Goal: Information Seeking & Learning: Find specific fact

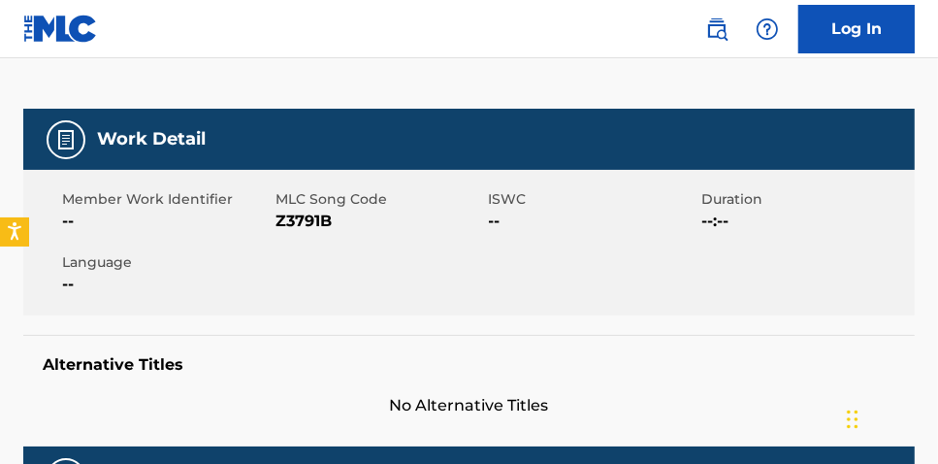
scroll to position [143, 0]
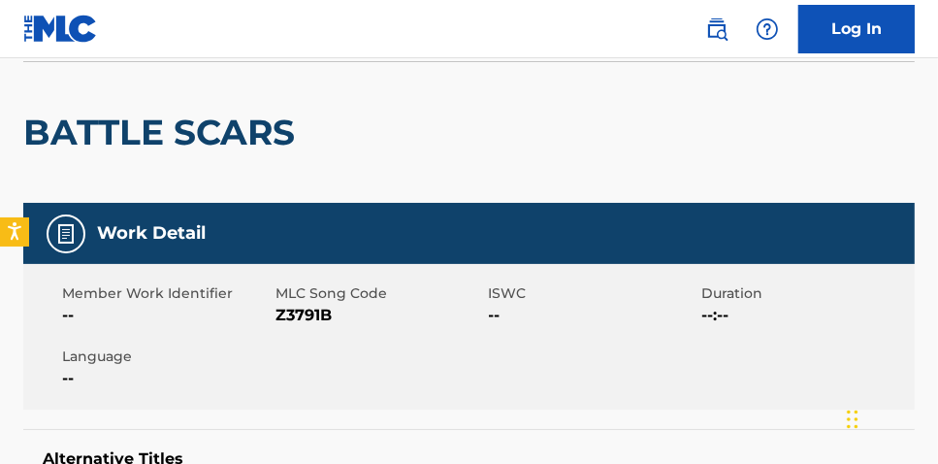
scroll to position [582, 0]
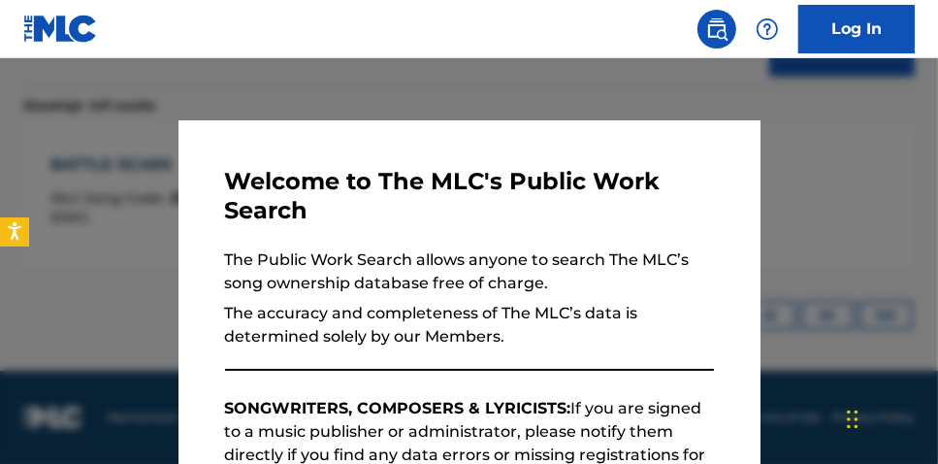
drag, startPoint x: 476, startPoint y: 84, endPoint x: 495, endPoint y: 85, distance: 18.5
click at [480, 84] on div at bounding box center [469, 290] width 938 height 464
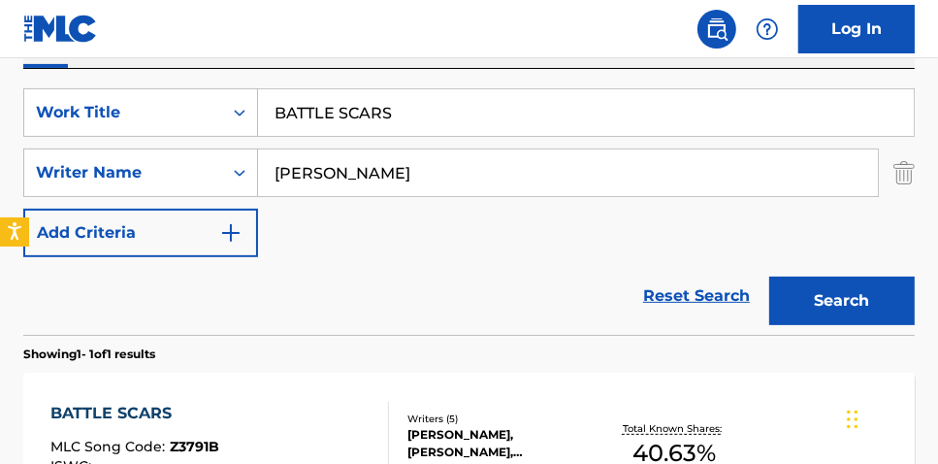
scroll to position [330, 0]
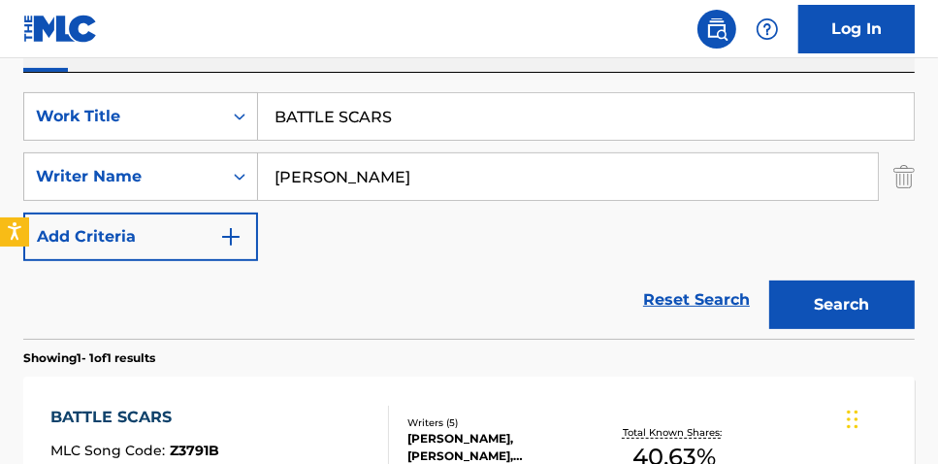
drag, startPoint x: 524, startPoint y: 103, endPoint x: 6, endPoint y: 81, distance: 518.6
click at [58, 81] on div "SearchWithCriteria2aaf989e-80e0-4da7-b164-7d1ccd830f49 Work Title BATTLE SCARS …" at bounding box center [469, 206] width 892 height 266
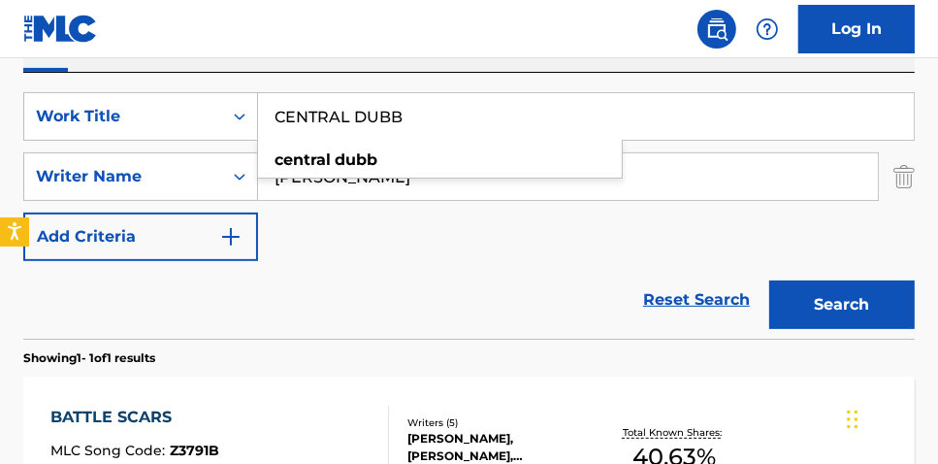
type input "CENTRAL DUBB"
click at [395, 77] on div "SearchWithCriteria2aaf989e-80e0-4da7-b164-7d1ccd830f49 Work Title CENTRAL DUBB …" at bounding box center [469, 206] width 892 height 266
drag, startPoint x: 461, startPoint y: 182, endPoint x: 106, endPoint y: 90, distance: 366.9
click at [221, 112] on div "SearchWithCriteria2aaf989e-80e0-4da7-b164-7d1ccd830f49 Work Title CENTRAL DUBB …" at bounding box center [469, 176] width 892 height 169
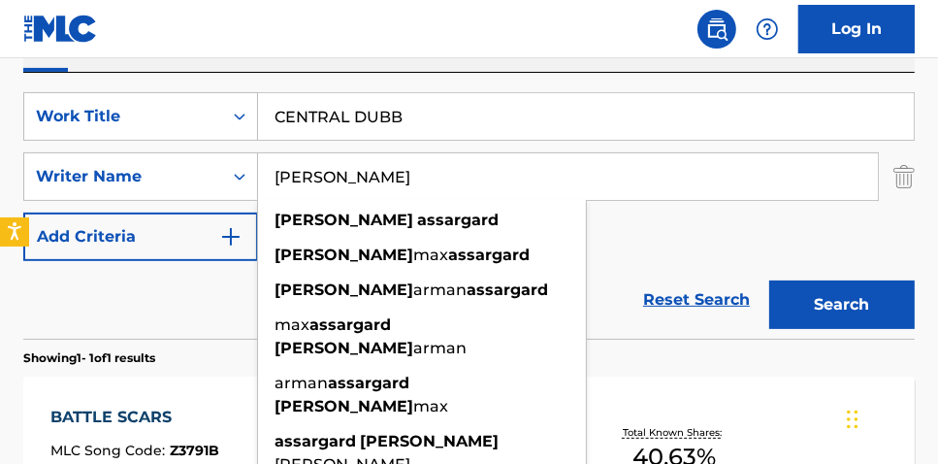
type input "[PERSON_NAME]"
click at [769, 280] on button "Search" at bounding box center [842, 304] width 146 height 49
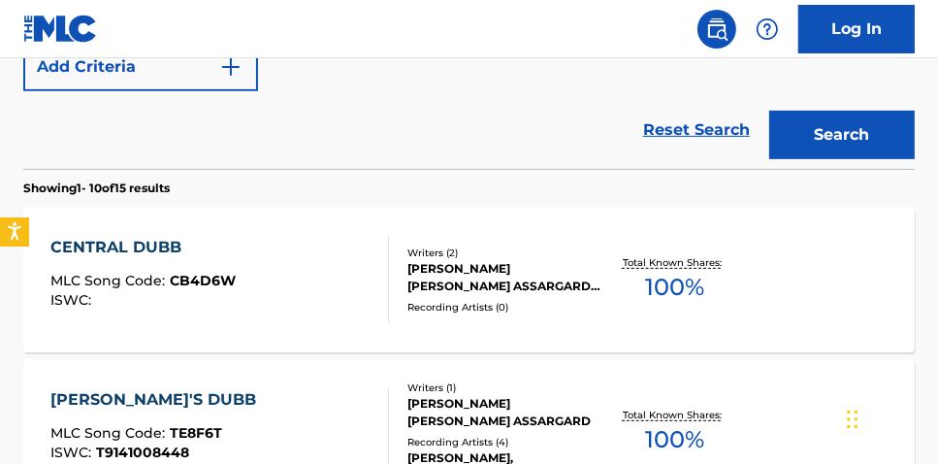
scroll to position [512, 0]
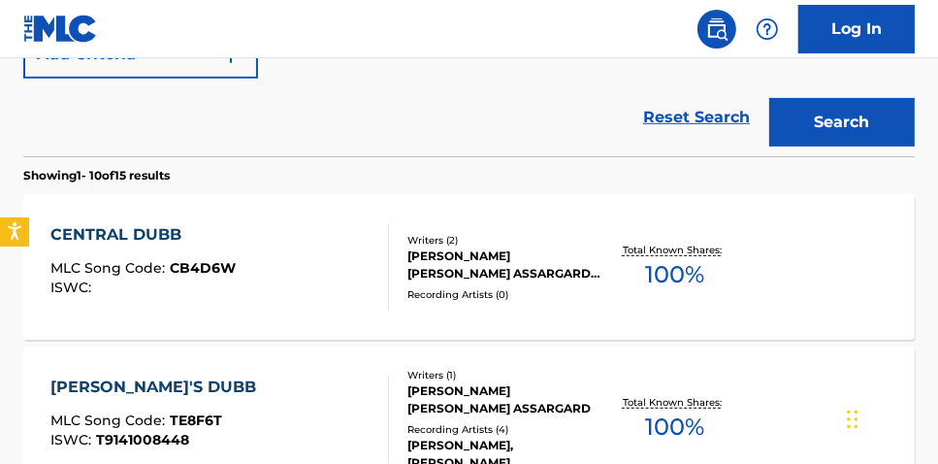
click at [699, 232] on div "CENTRAL DUBB MLC Song Code : CB4D6W ISWC : Writers ( 2 ) [PERSON_NAME] [PERSON_…" at bounding box center [469, 267] width 892 height 146
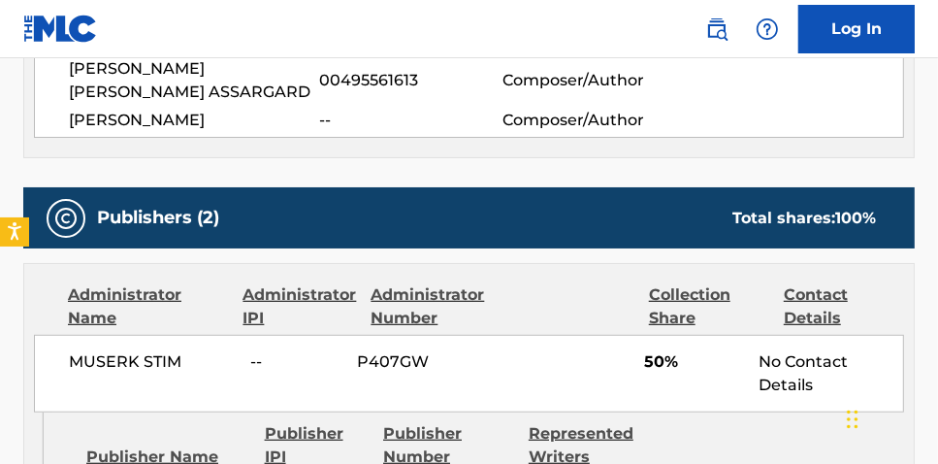
scroll to position [749, 0]
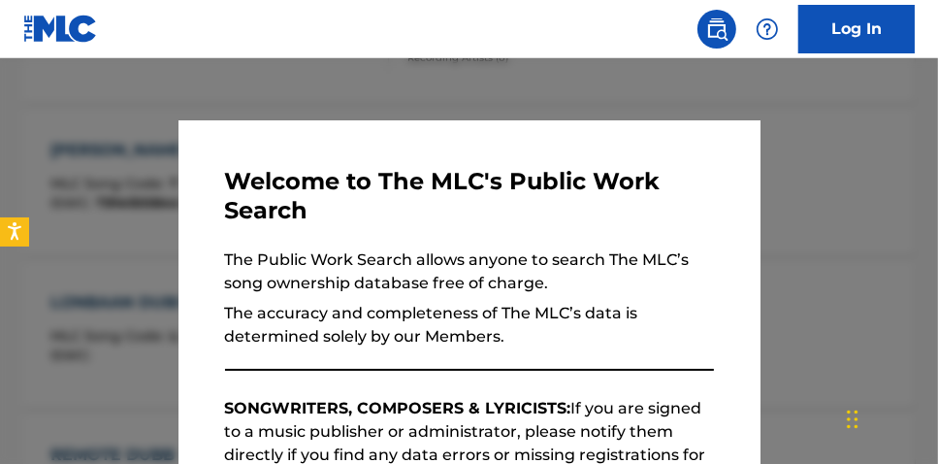
scroll to position [622, 0]
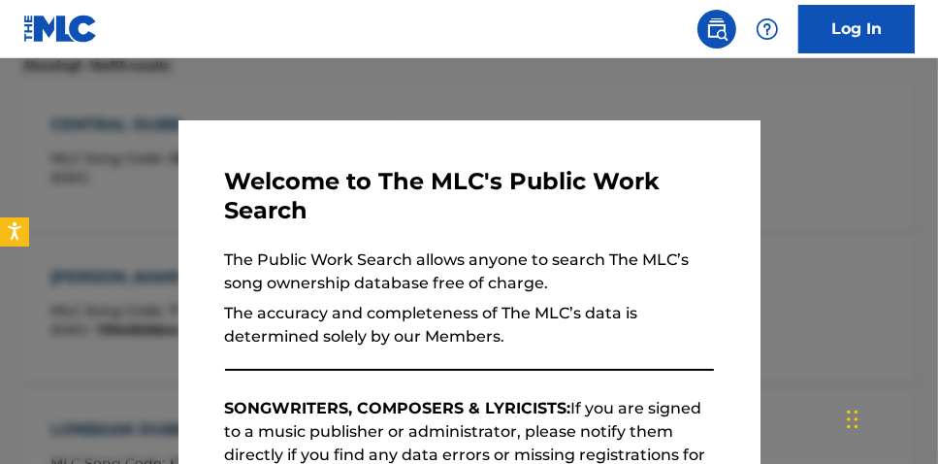
drag, startPoint x: 317, startPoint y: 88, endPoint x: 396, endPoint y: 117, distance: 83.8
click at [320, 89] on div at bounding box center [469, 290] width 938 height 464
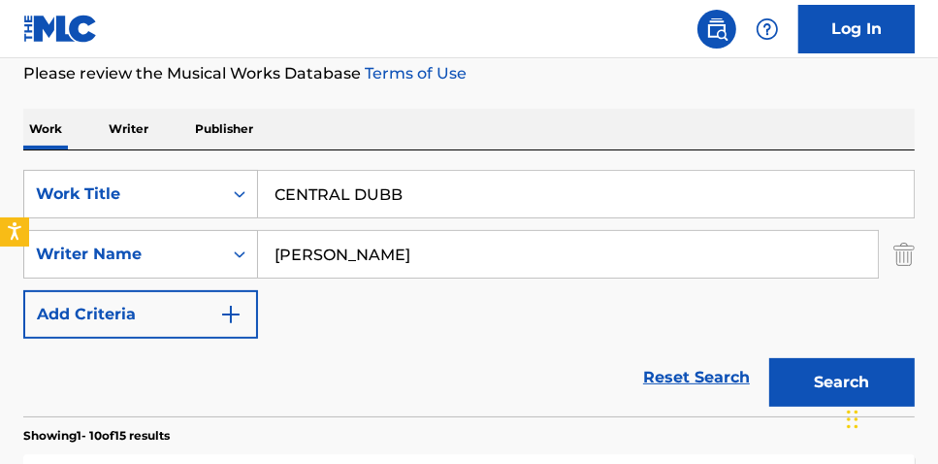
scroll to position [247, 0]
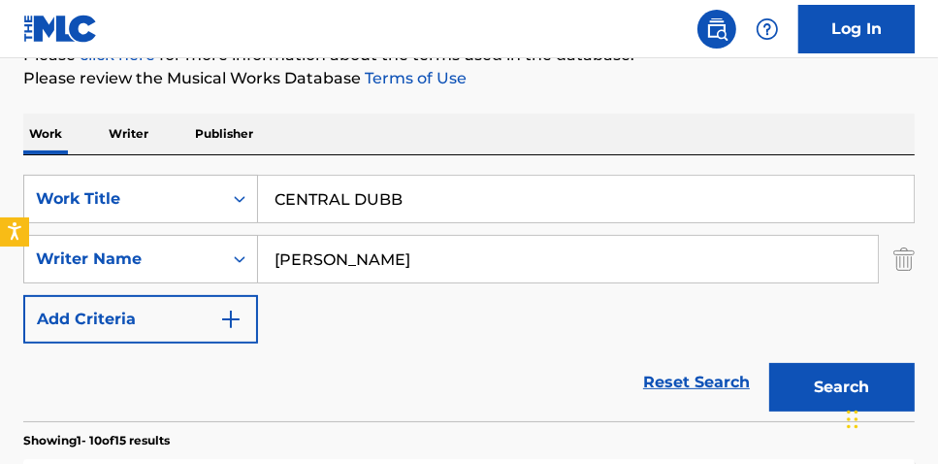
drag, startPoint x: 455, startPoint y: 193, endPoint x: 11, endPoint y: 128, distance: 449.1
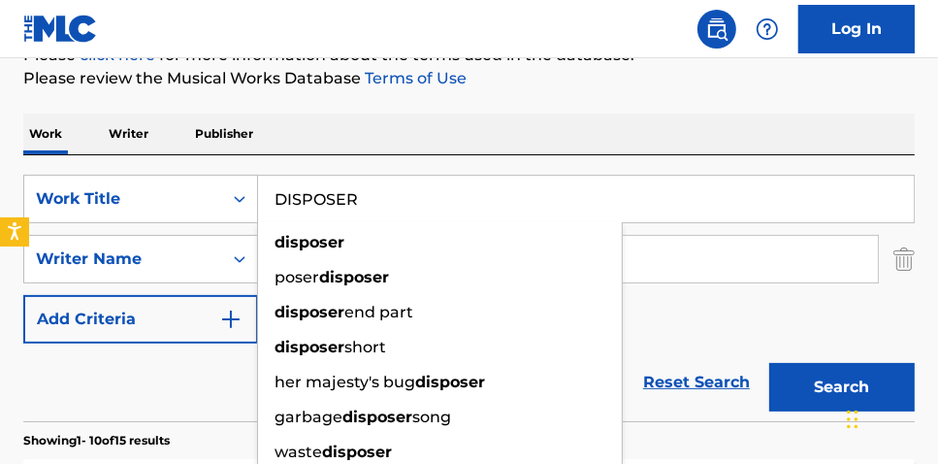
type input "DISPOSER"
click at [769, 363] on button "Search" at bounding box center [842, 387] width 146 height 49
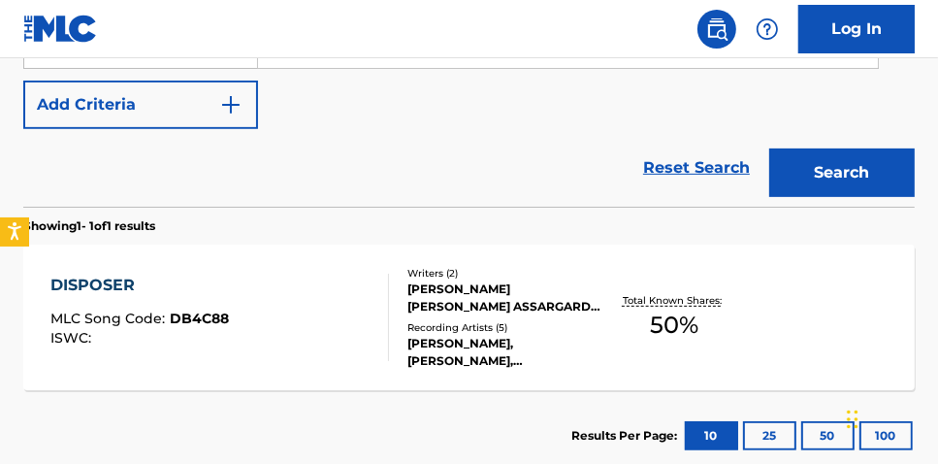
scroll to position [470, 0]
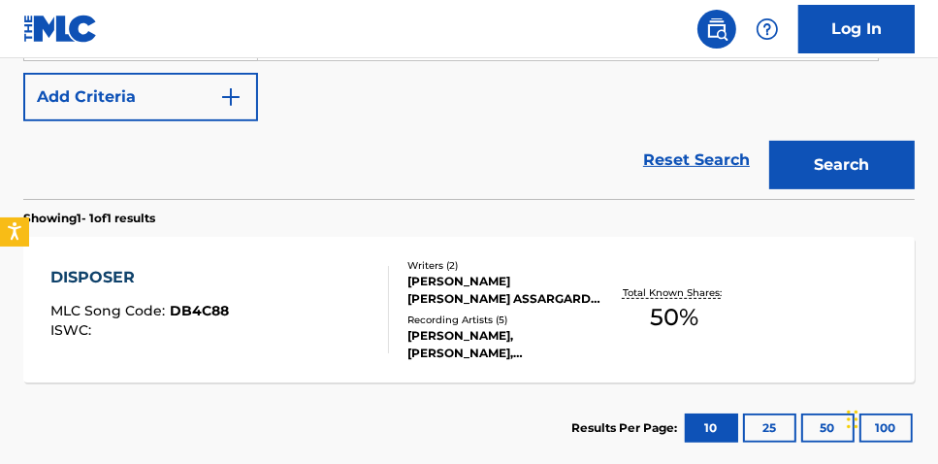
click at [697, 302] on span "50 %" at bounding box center [674, 317] width 49 height 35
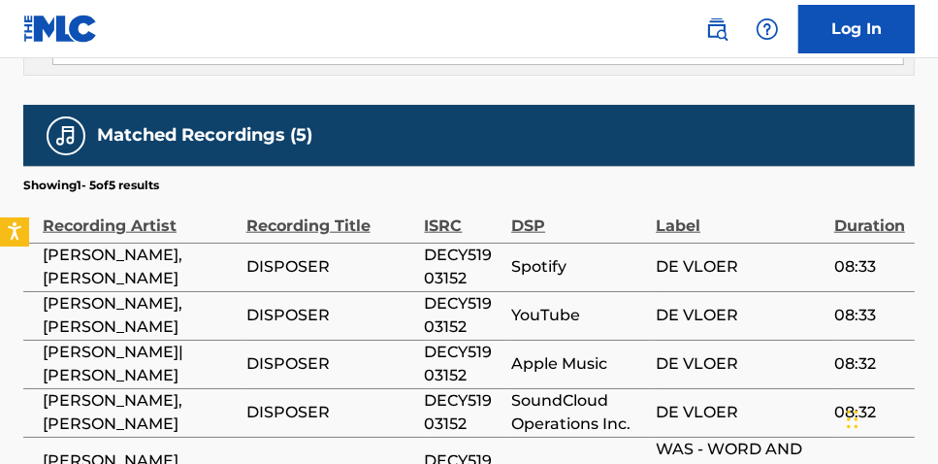
scroll to position [1268, 0]
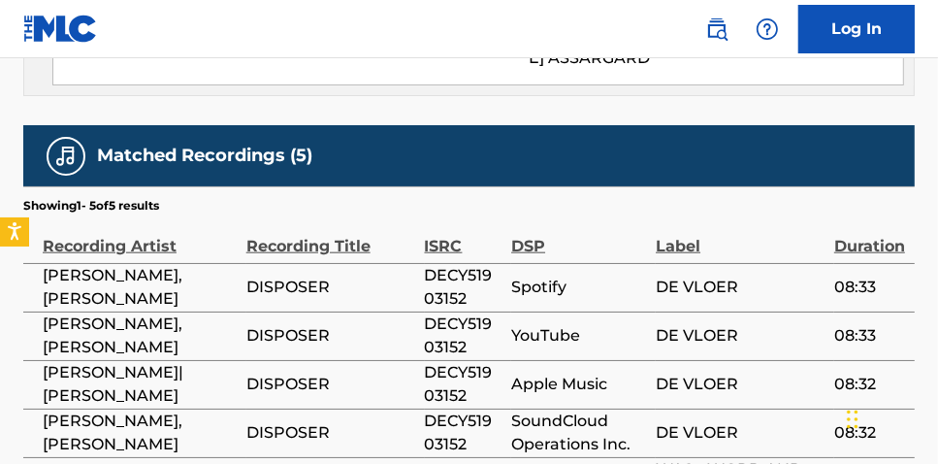
click at [461, 264] on span "DECY51903152" at bounding box center [464, 287] width 78 height 47
copy span "DECY51903152"
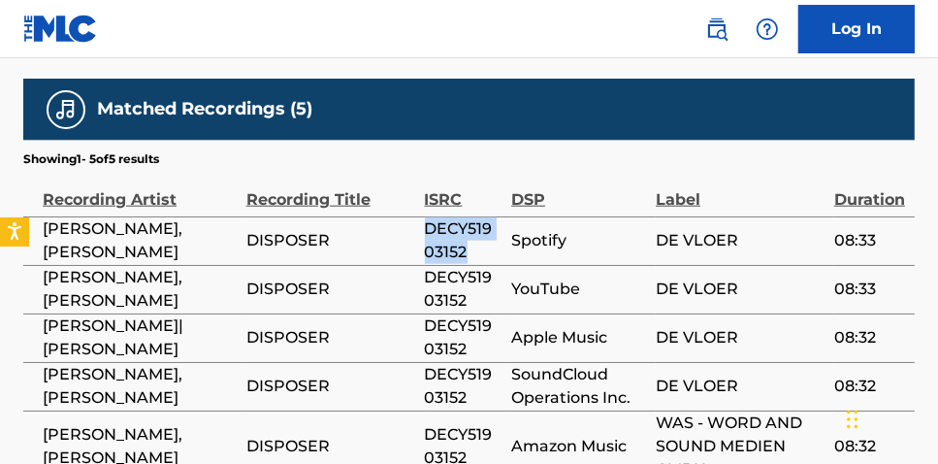
scroll to position [1308, 0]
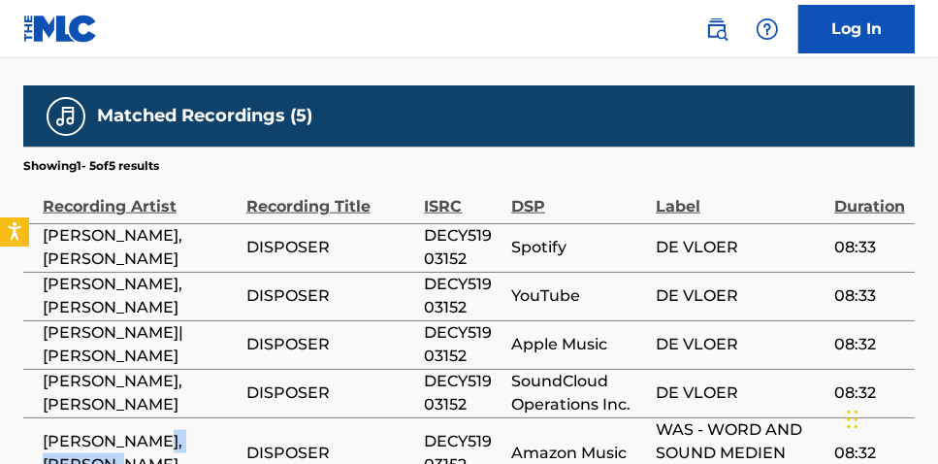
drag, startPoint x: 170, startPoint y: 388, endPoint x: 186, endPoint y: 406, distance: 24.0
click at [190, 430] on span "[PERSON_NAME], [PERSON_NAME]" at bounding box center [140, 453] width 194 height 47
copy span "[PERSON_NAME]"
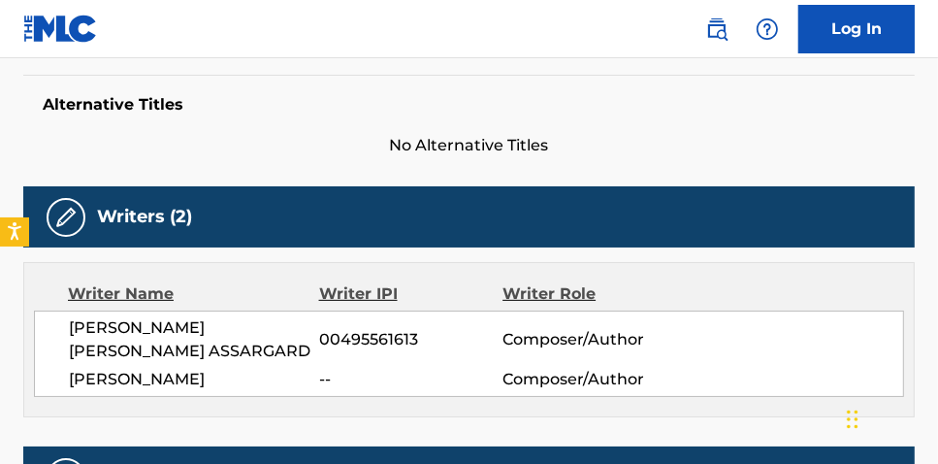
scroll to position [498, 0]
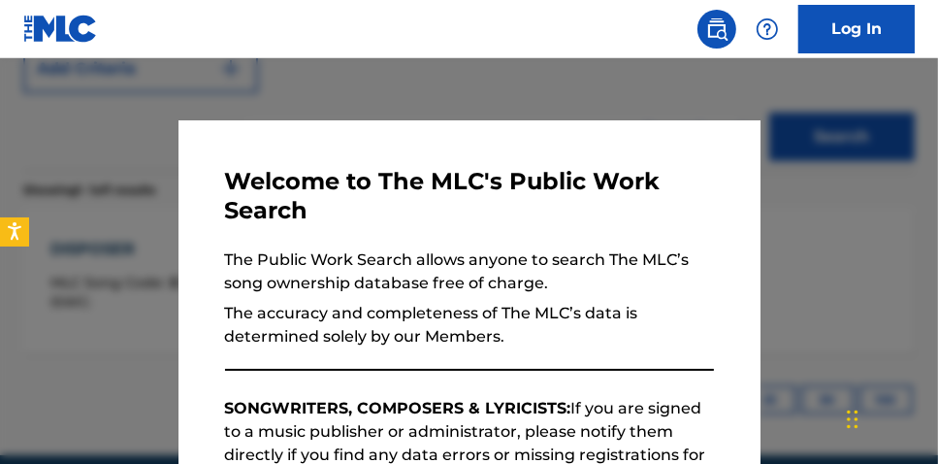
scroll to position [580, 0]
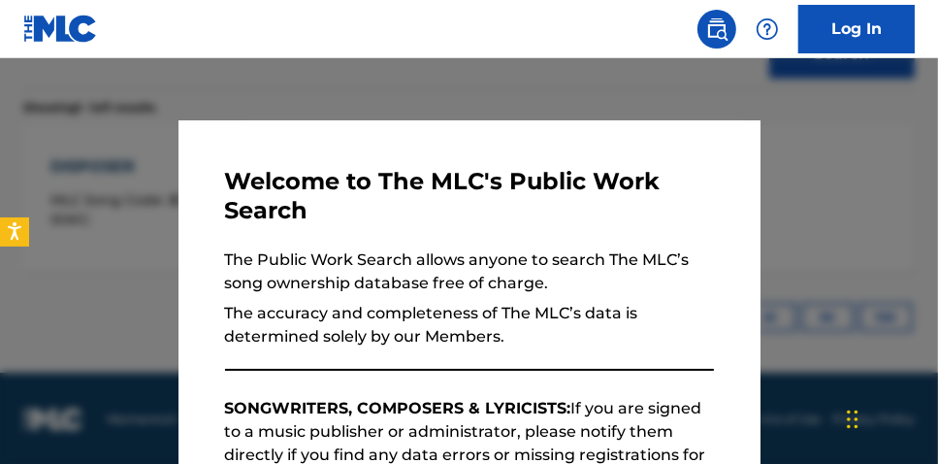
click at [602, 96] on div at bounding box center [469, 290] width 938 height 464
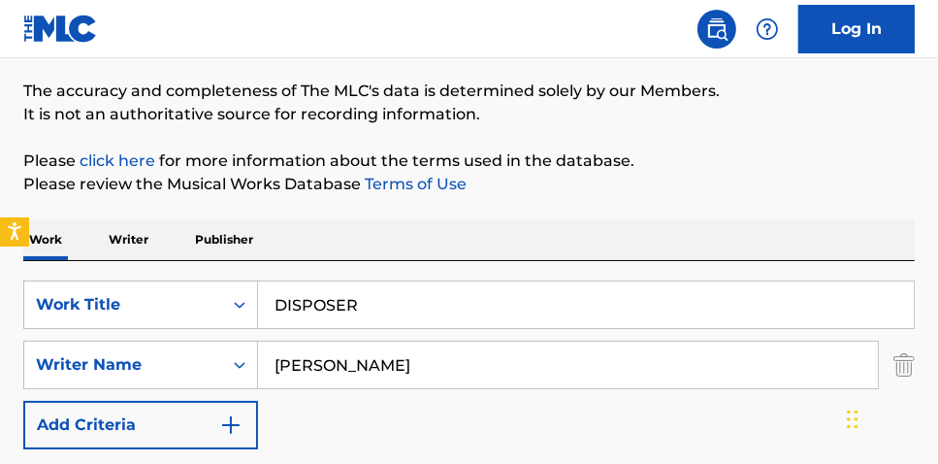
scroll to position [185, 0]
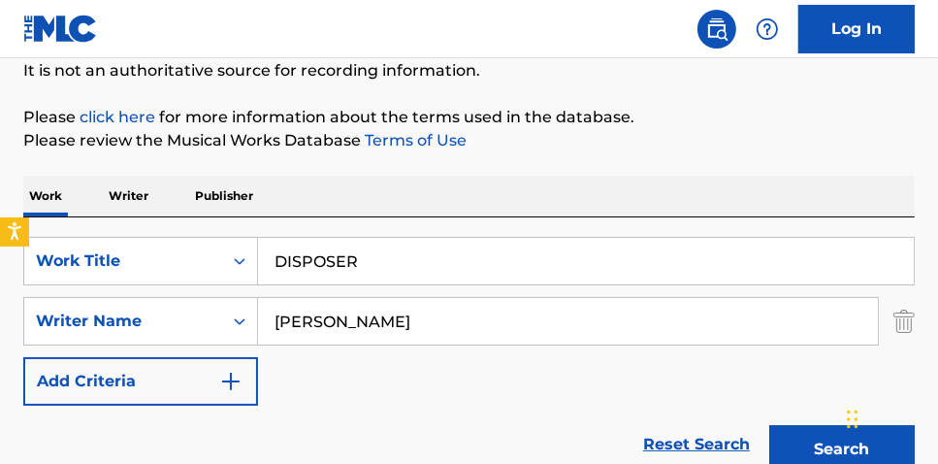
drag, startPoint x: 237, startPoint y: 240, endPoint x: 50, endPoint y: 191, distance: 192.5
click at [52, 201] on div "Work Writer Publisher SearchWithCriteria2aaf989e-80e0-4da7-b164-7d1ccd830f49 Wo…" at bounding box center [469, 467] width 892 height 582
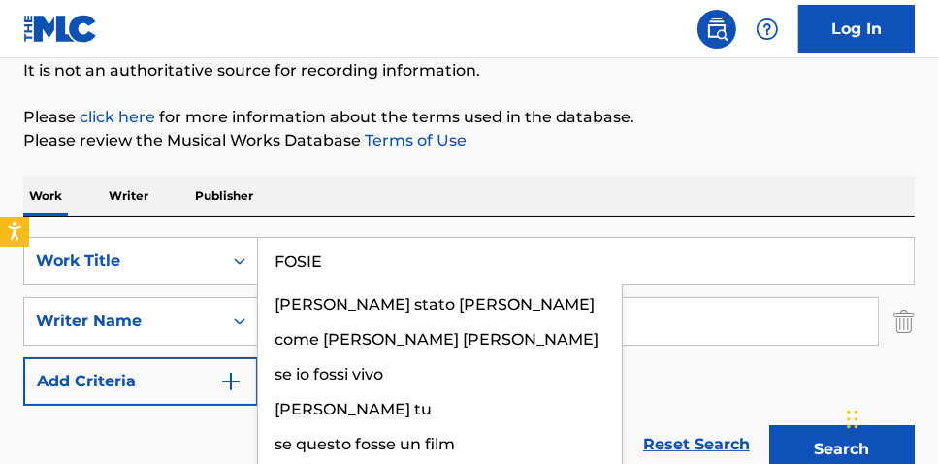
type input "FOSIE"
click at [769, 425] on button "Search" at bounding box center [842, 449] width 146 height 49
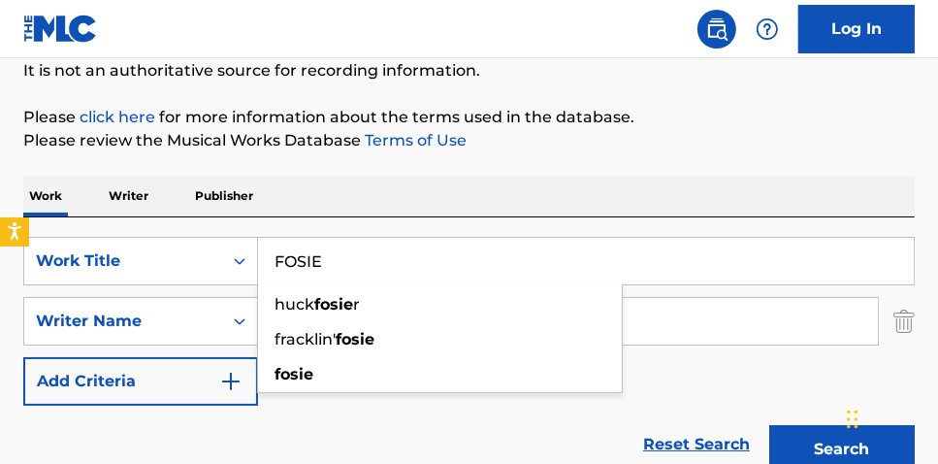
click at [505, 211] on div "Work Writer Publisher" at bounding box center [469, 196] width 892 height 41
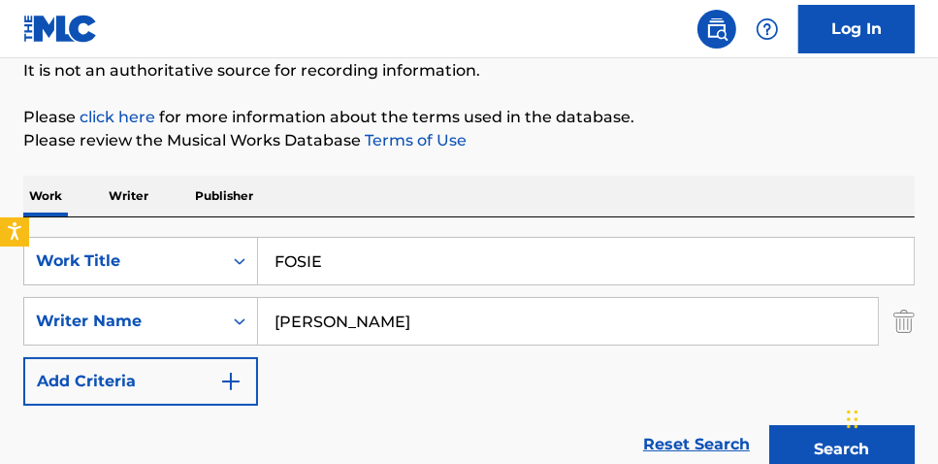
click at [815, 436] on button "Search" at bounding box center [842, 449] width 146 height 49
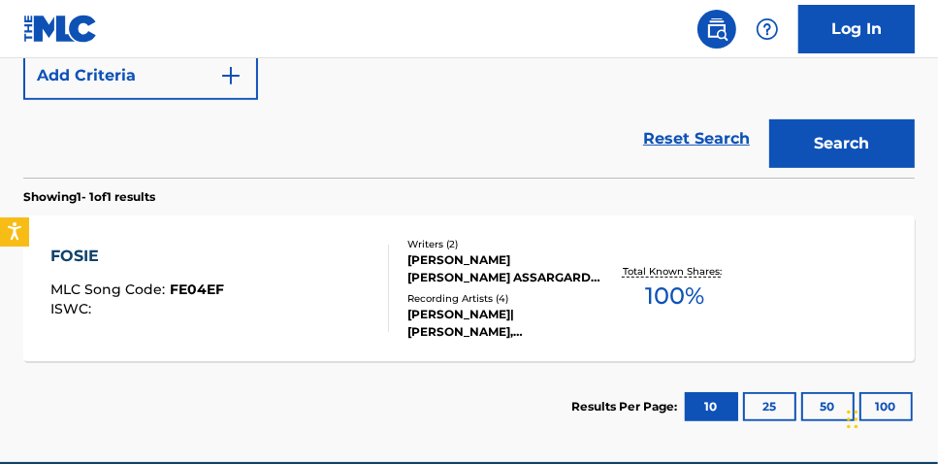
scroll to position [491, 0]
click at [679, 288] on span "100 %" at bounding box center [674, 295] width 59 height 35
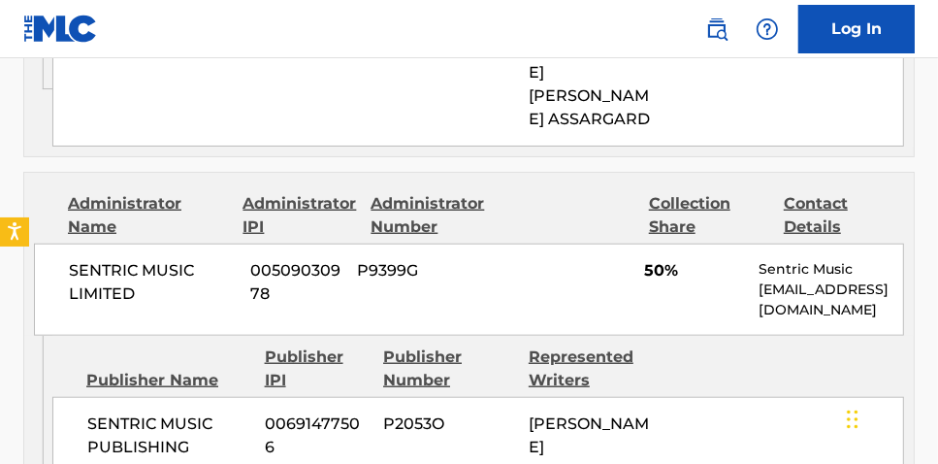
scroll to position [1211, 0]
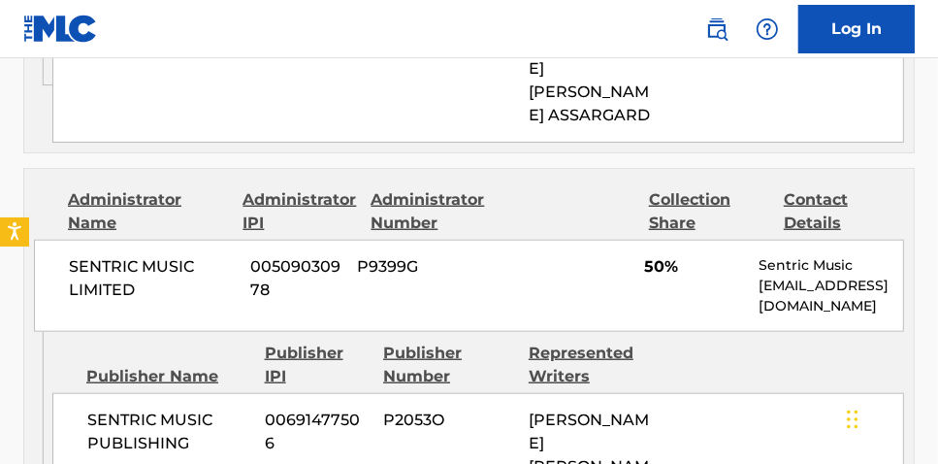
scroll to position [582, 0]
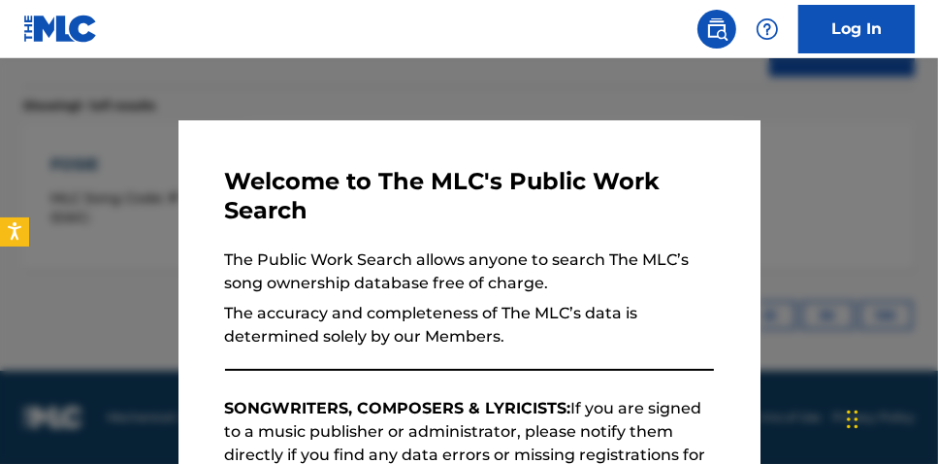
click at [539, 100] on div at bounding box center [469, 290] width 938 height 464
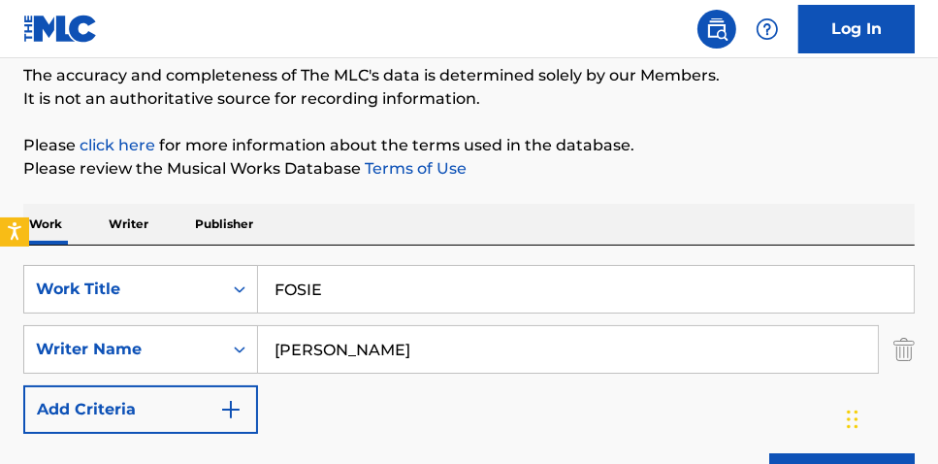
scroll to position [196, 0]
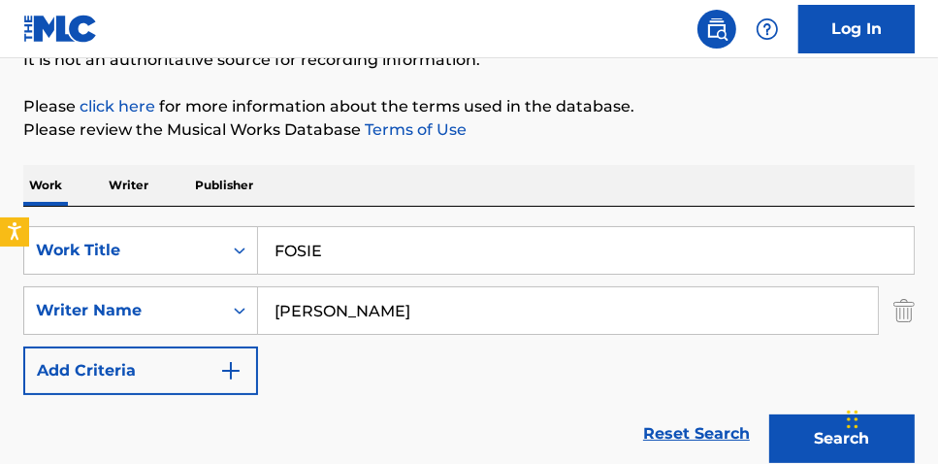
click at [70, 191] on div "Work Writer Publisher SearchWithCriteria2aaf989e-80e0-4da7-b164-7d1ccd830f49 Wo…" at bounding box center [469, 456] width 892 height 582
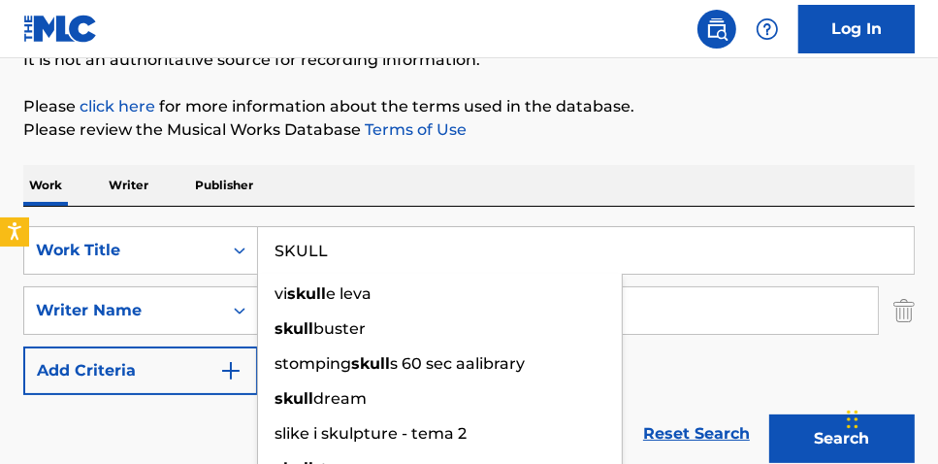
type input "SKULL"
click at [769, 414] on button "Search" at bounding box center [842, 438] width 146 height 49
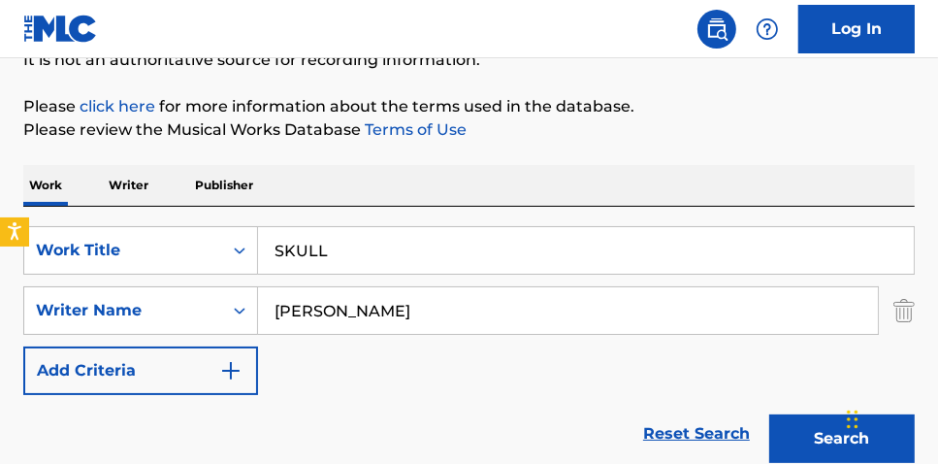
click at [799, 446] on button "Search" at bounding box center [842, 438] width 146 height 49
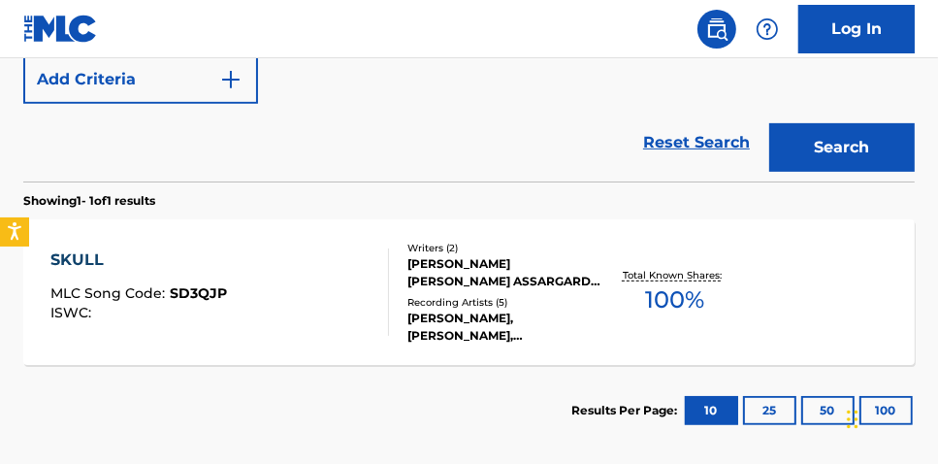
scroll to position [491, 0]
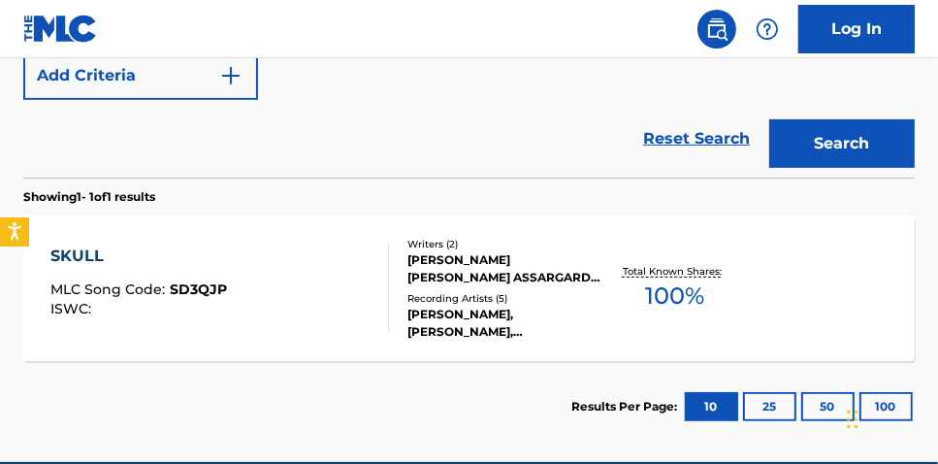
click at [665, 294] on span "100 %" at bounding box center [674, 295] width 59 height 35
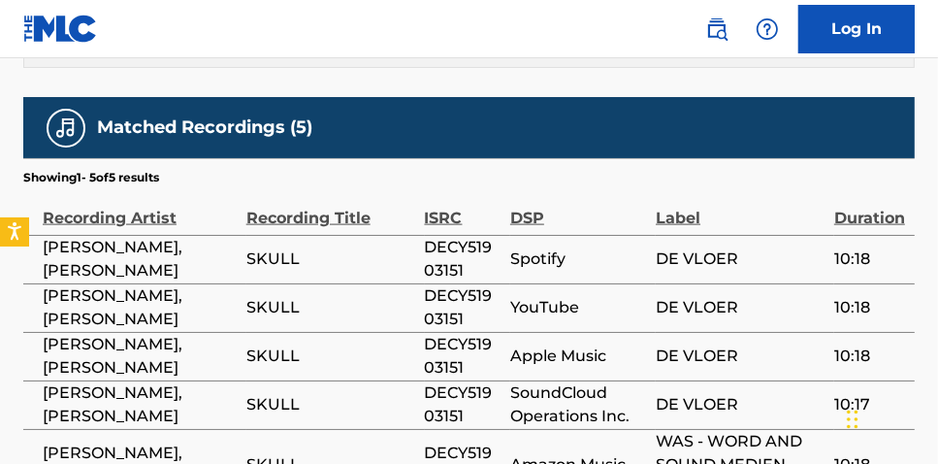
scroll to position [1610, 0]
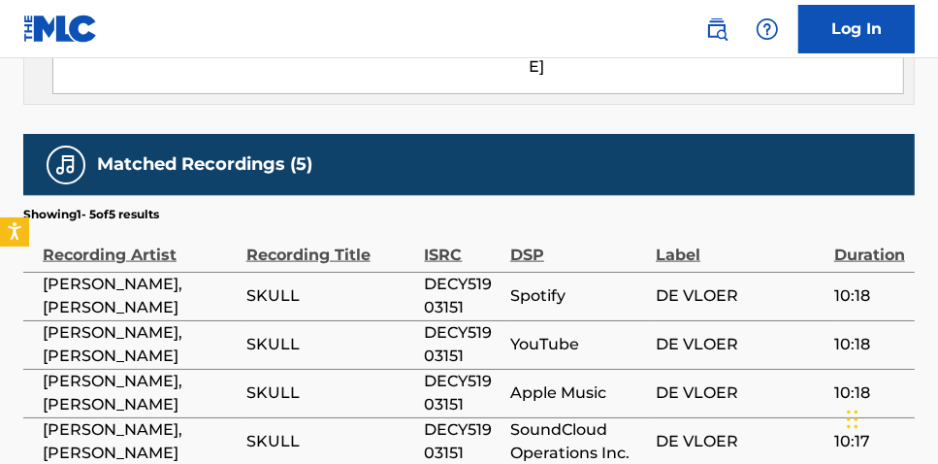
click at [454, 273] on span "DECY51903151" at bounding box center [463, 296] width 76 height 47
copy span "DECY51903151"
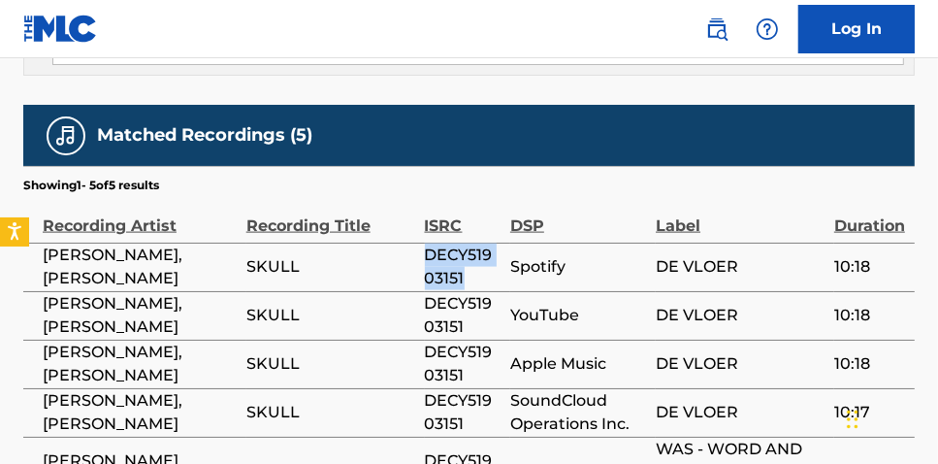
scroll to position [1633, 0]
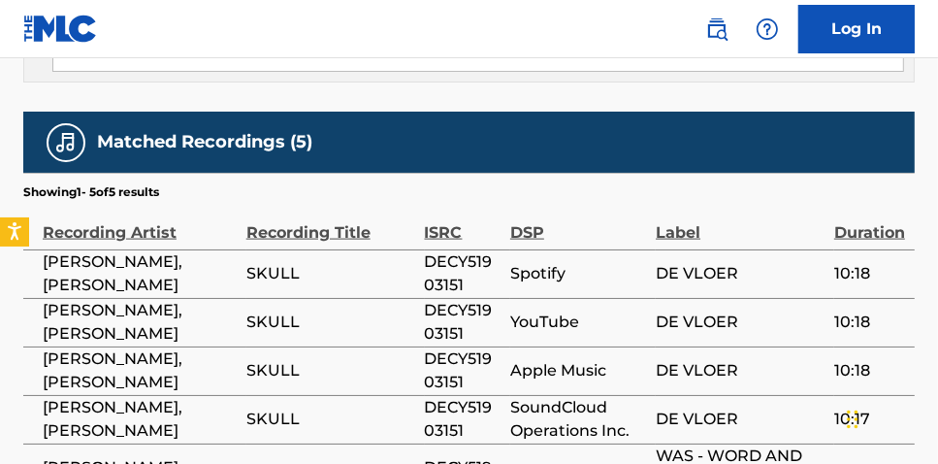
scroll to position [582, 0]
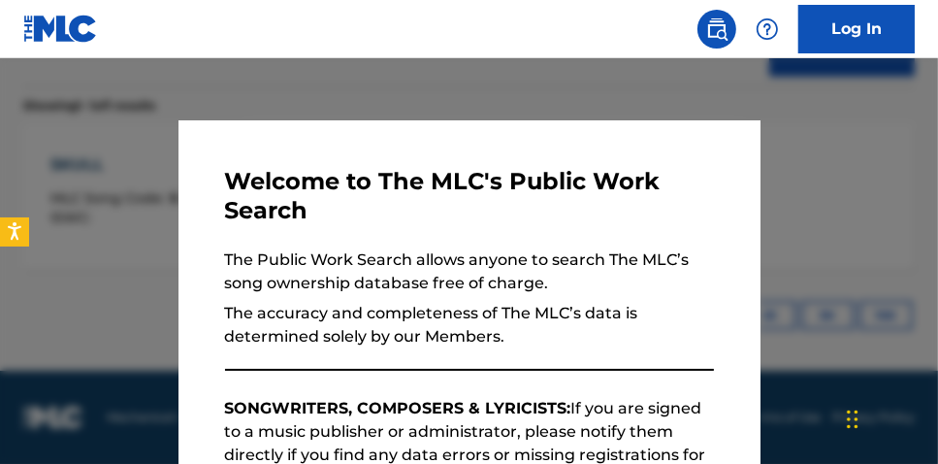
click at [233, 84] on div at bounding box center [469, 290] width 938 height 464
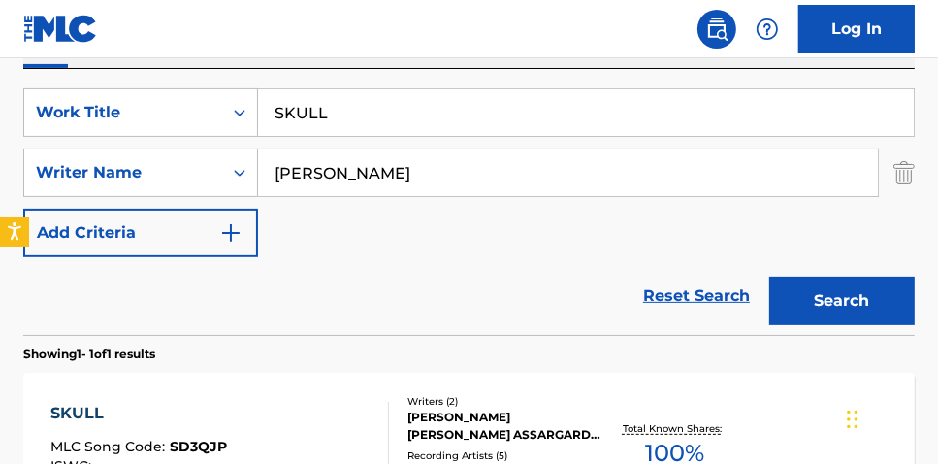
scroll to position [190, 0]
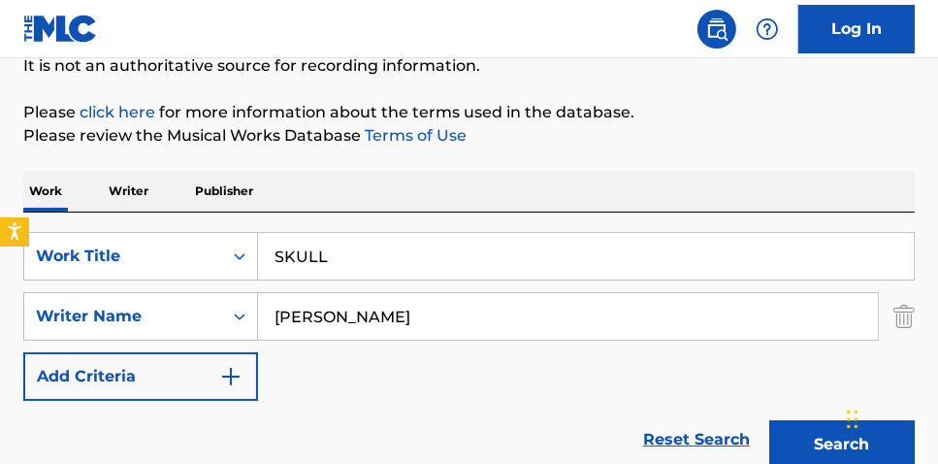
click at [135, 193] on div "Work Writer Publisher SearchWithCriteria2aaf989e-80e0-4da7-b164-7d1ccd830f49 Wo…" at bounding box center [469, 462] width 892 height 582
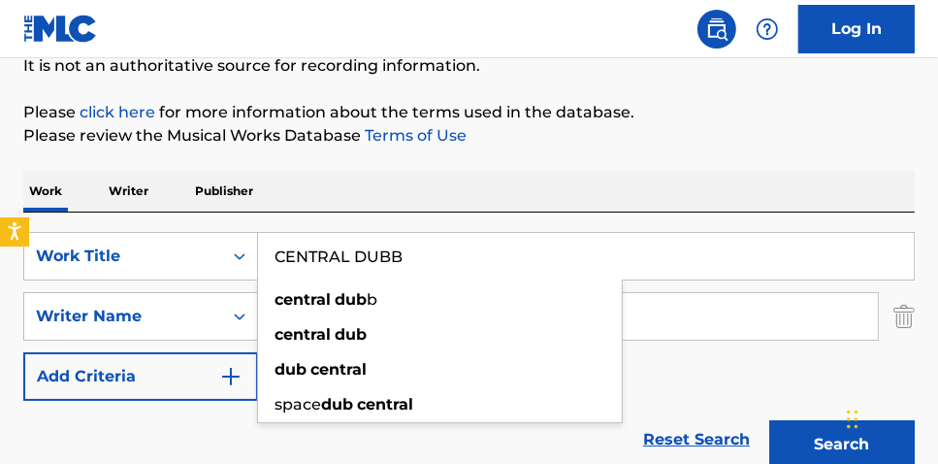
type input "CENTRAL DUBB"
click at [769, 420] on button "Search" at bounding box center [842, 444] width 146 height 49
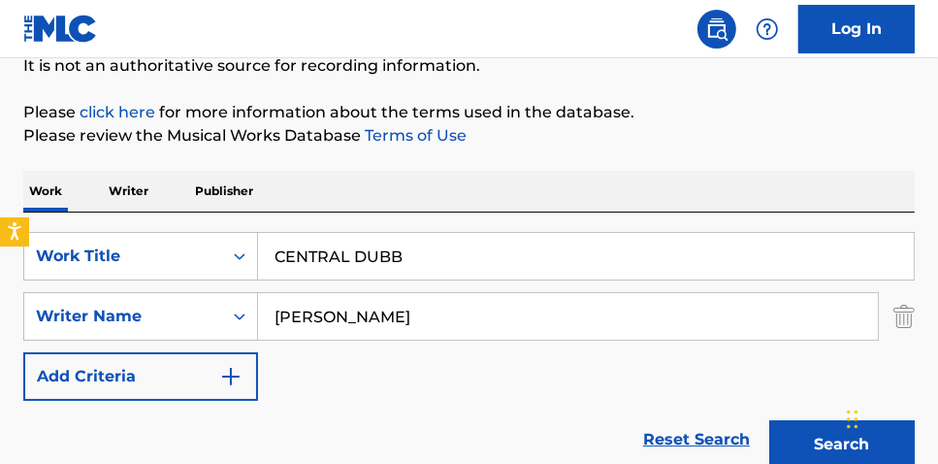
click at [529, 176] on div "Work Writer Publisher" at bounding box center [469, 191] width 892 height 41
click at [816, 453] on button "Search" at bounding box center [842, 444] width 146 height 49
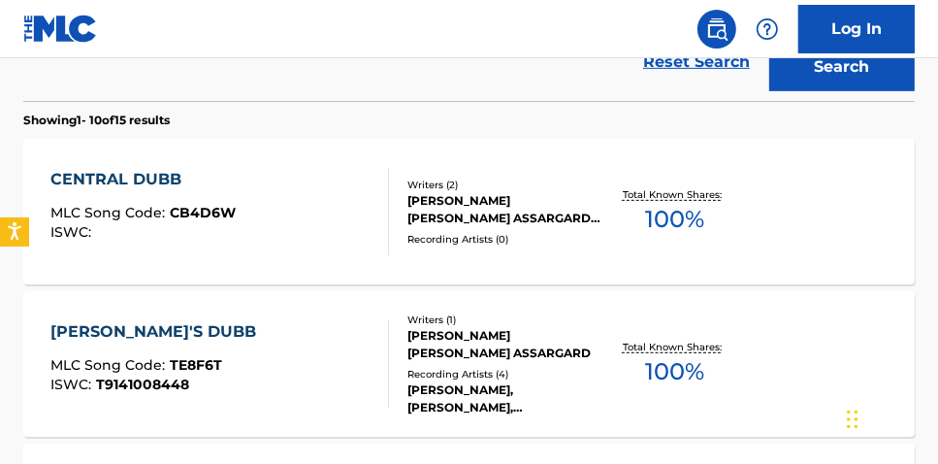
scroll to position [487, 0]
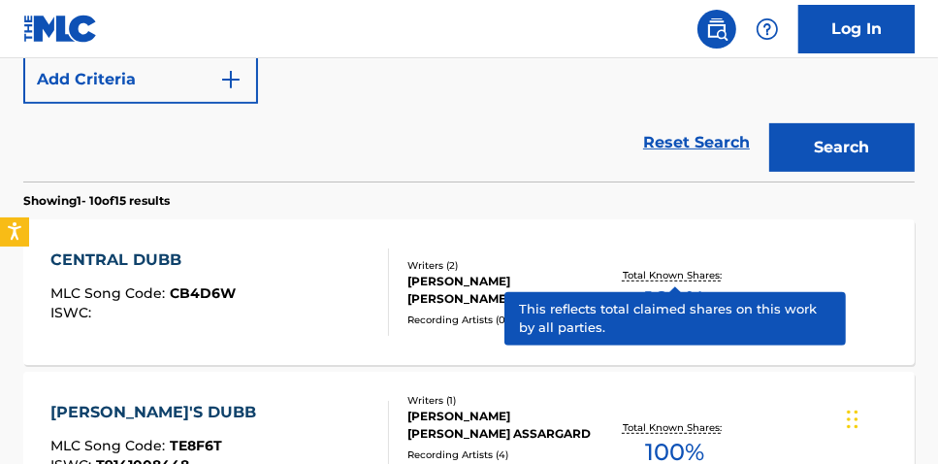
click at [695, 269] on p "Total Known Shares:" at bounding box center [675, 275] width 104 height 15
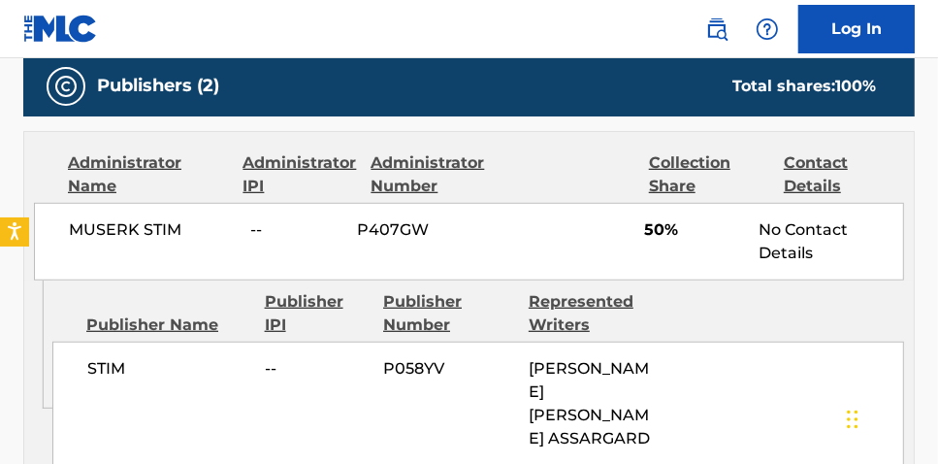
scroll to position [799, 0]
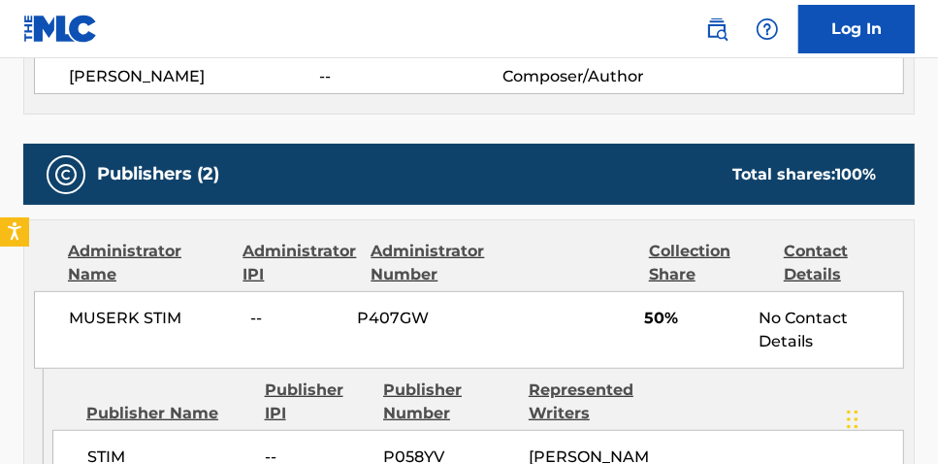
scroll to position [598, 0]
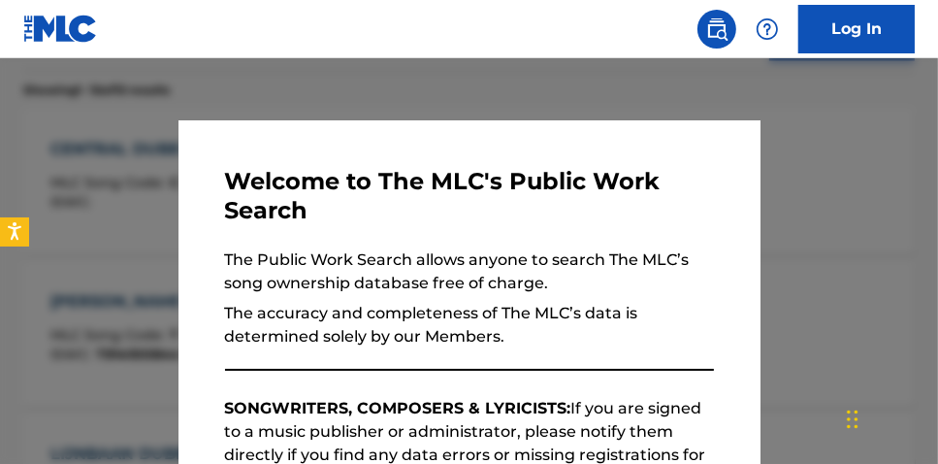
click at [362, 74] on div at bounding box center [469, 290] width 938 height 464
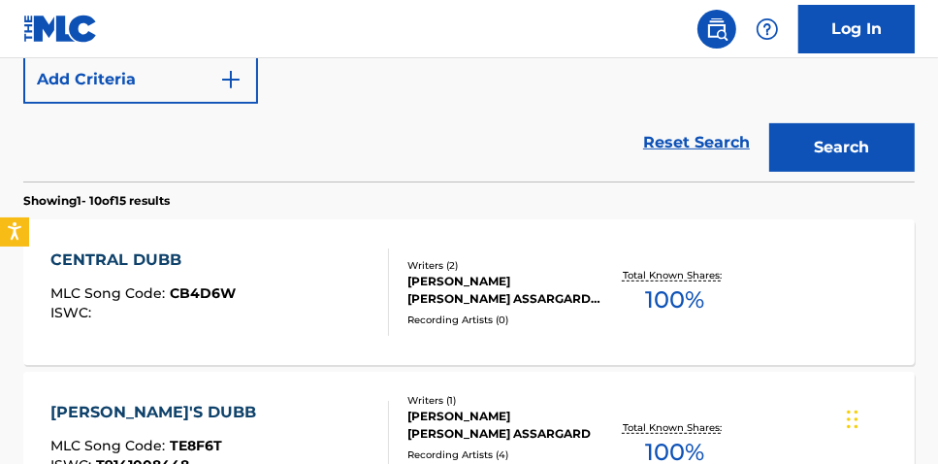
scroll to position [349, 0]
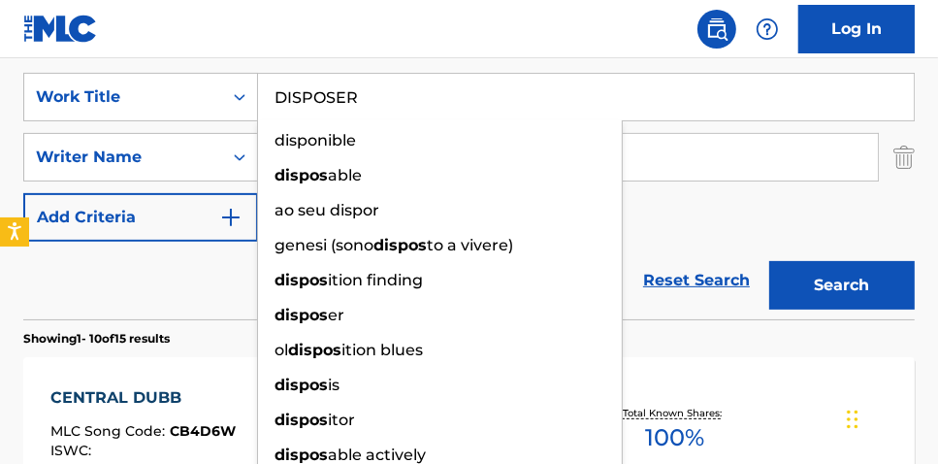
type input "DISPOSER"
click at [769, 261] on button "Search" at bounding box center [842, 285] width 146 height 49
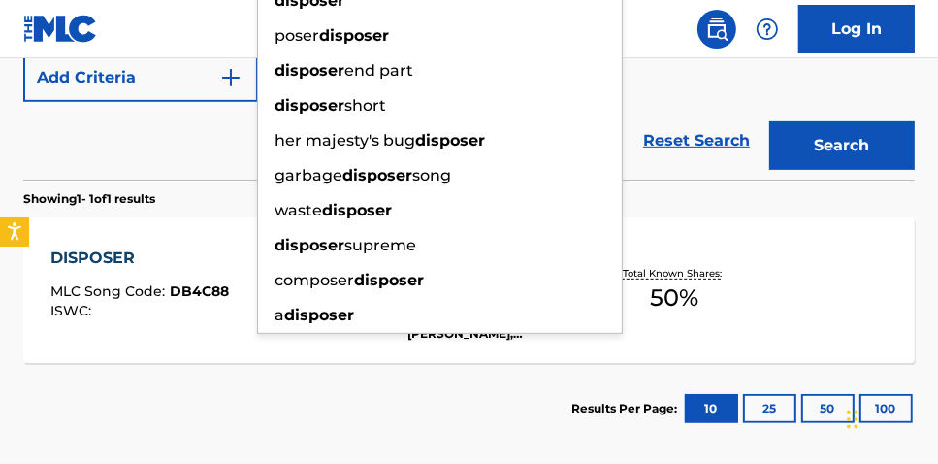
scroll to position [508, 0]
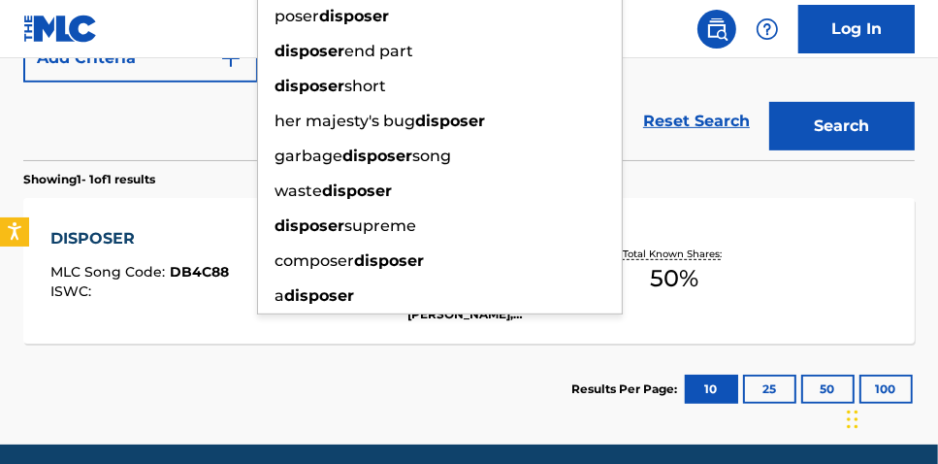
click at [765, 286] on div "DISPOSER MLC Song Code : DB4C88 ISWC : Writers ( 2 ) [PERSON_NAME] [PERSON_NAME…" at bounding box center [469, 271] width 892 height 146
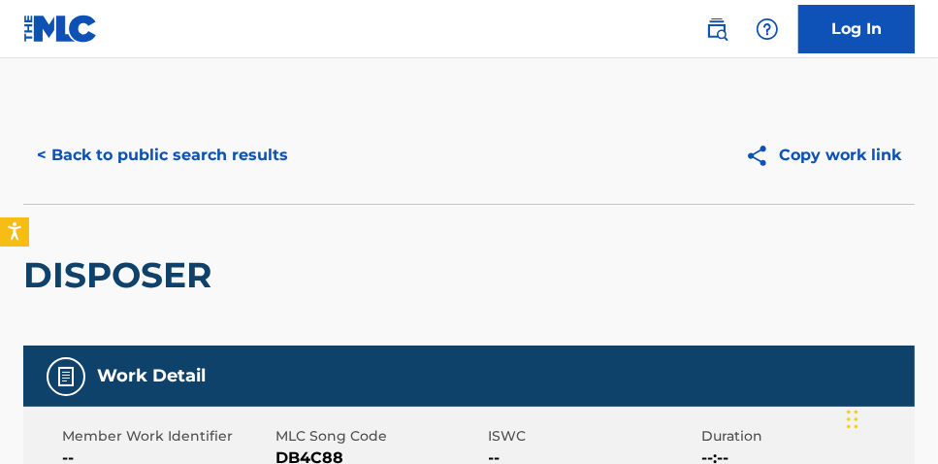
drag, startPoint x: 934, startPoint y: 115, endPoint x: 927, endPoint y: 137, distance: 22.7
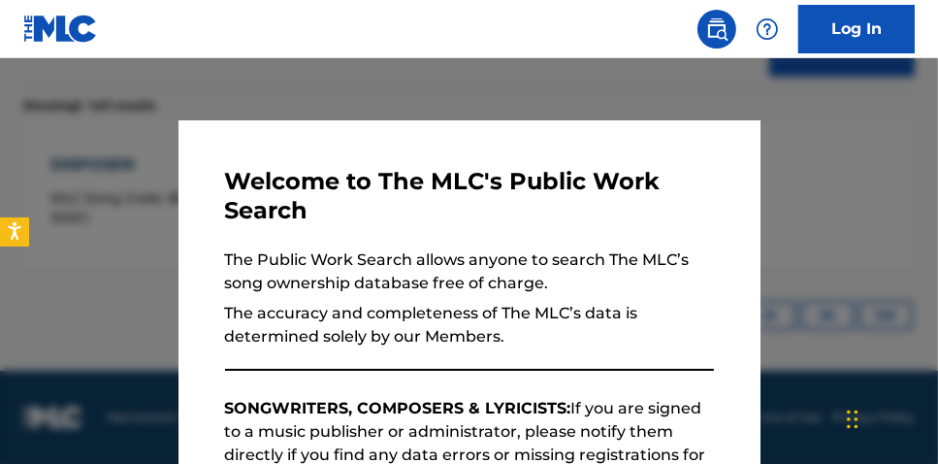
drag, startPoint x: 553, startPoint y: 100, endPoint x: 613, endPoint y: 110, distance: 60.9
click at [555, 100] on div at bounding box center [469, 290] width 938 height 464
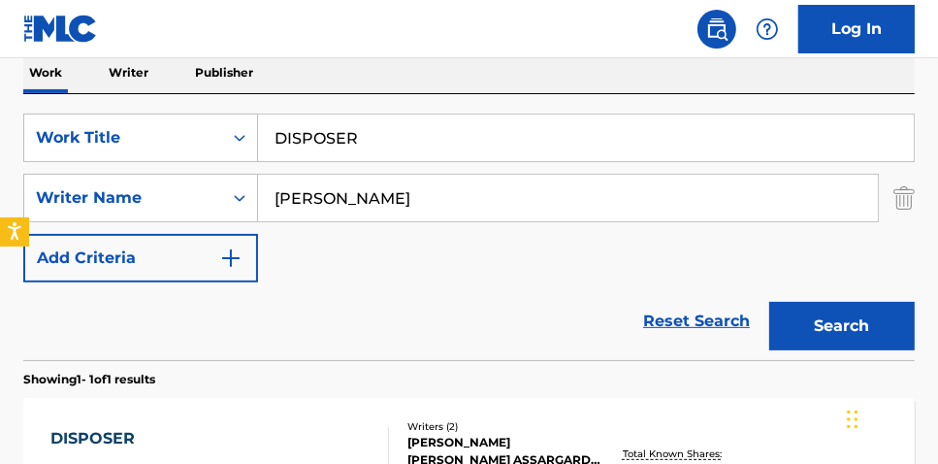
scroll to position [286, 0]
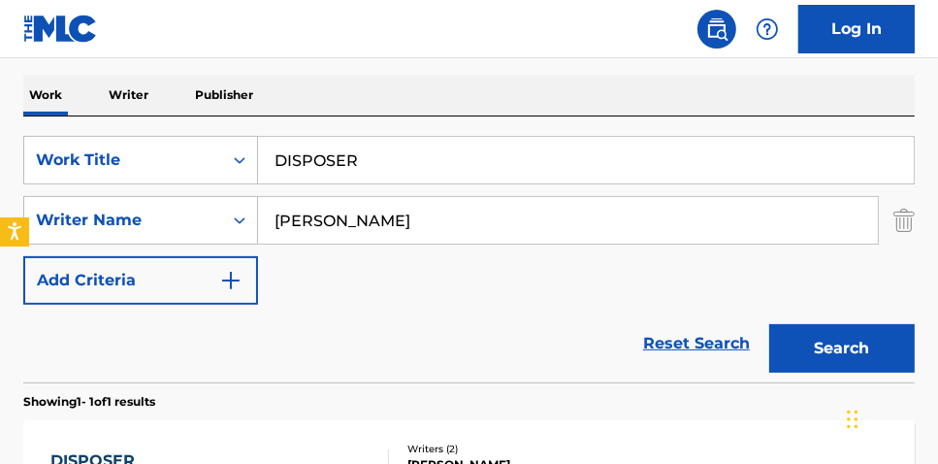
drag, startPoint x: -23, startPoint y: 61, endPoint x: -89, endPoint y: 46, distance: 67.8
click at [544, 96] on div "Work Writer Publisher" at bounding box center [469, 95] width 892 height 41
drag, startPoint x: 410, startPoint y: 161, endPoint x: 37, endPoint y: 100, distance: 378.5
click at [51, 114] on div "Work Writer Publisher SearchWithCriteria2aaf989e-80e0-4da7-b164-7d1ccd830f49 Wo…" at bounding box center [469, 366] width 892 height 582
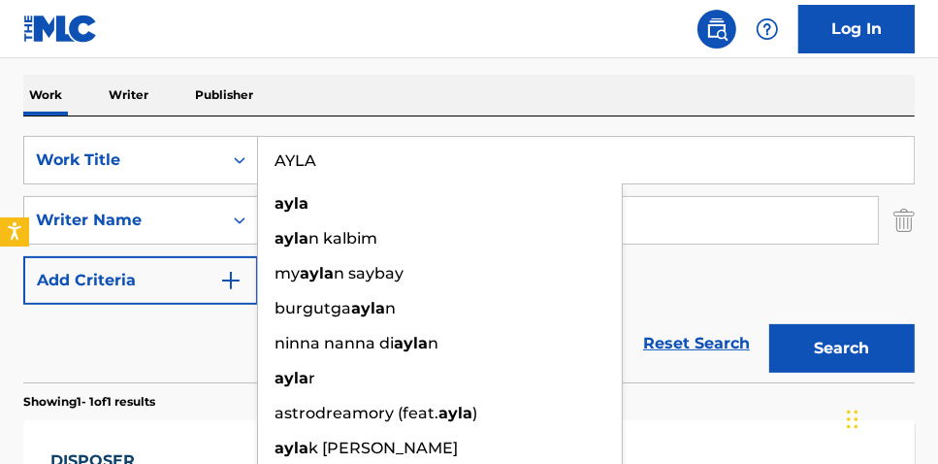
type input "AYLA"
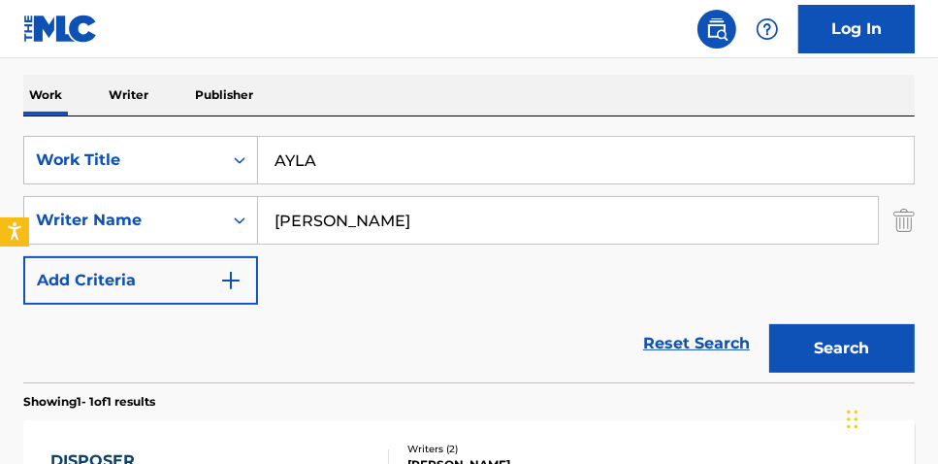
click at [838, 337] on button "Search" at bounding box center [842, 348] width 146 height 49
drag, startPoint x: 934, startPoint y: 162, endPoint x: 934, endPoint y: 182, distance: 20.4
click at [934, 184] on div "The MLC Public Work Search The accuracy and completeness of The MLC's data is d…" at bounding box center [469, 239] width 938 height 836
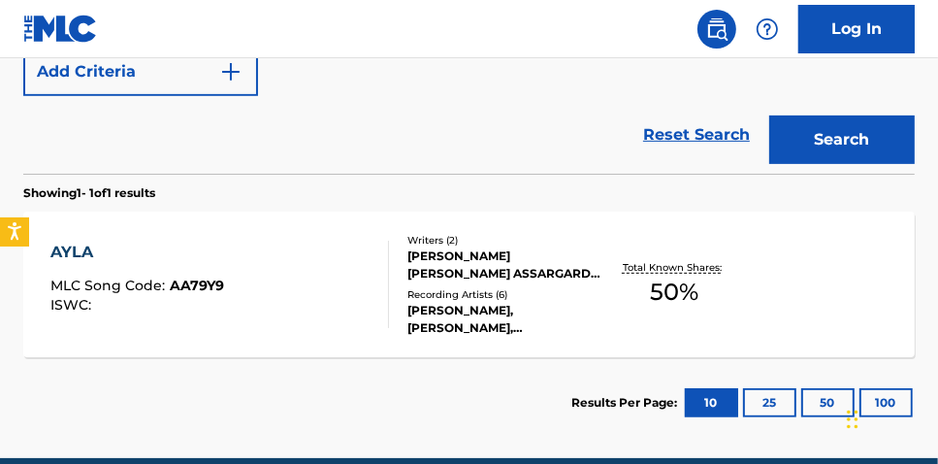
scroll to position [496, 0]
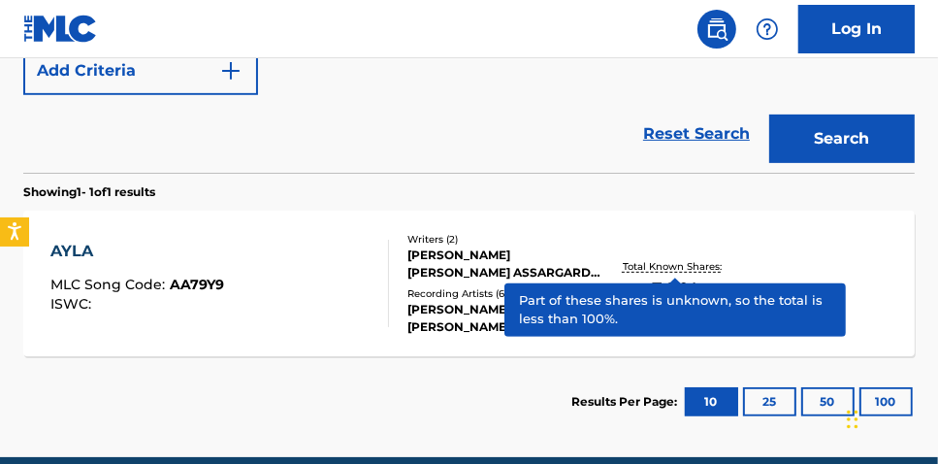
click at [687, 277] on span "50 %" at bounding box center [674, 291] width 49 height 35
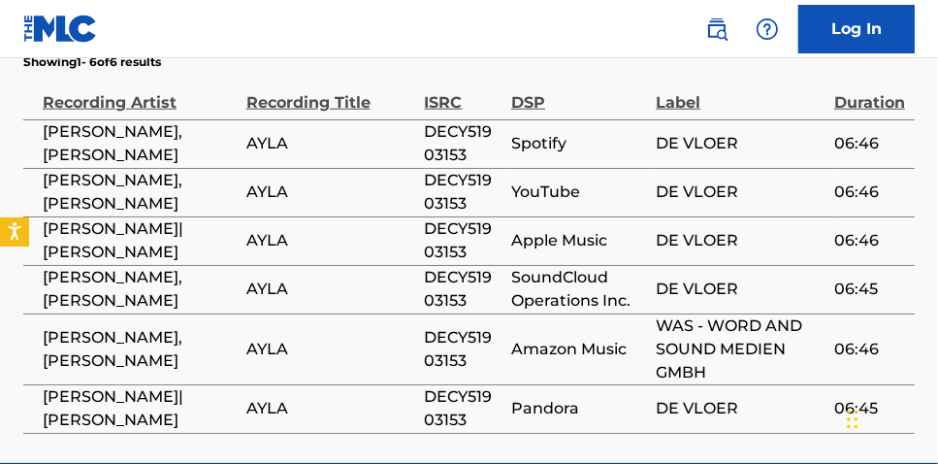
scroll to position [1348, 0]
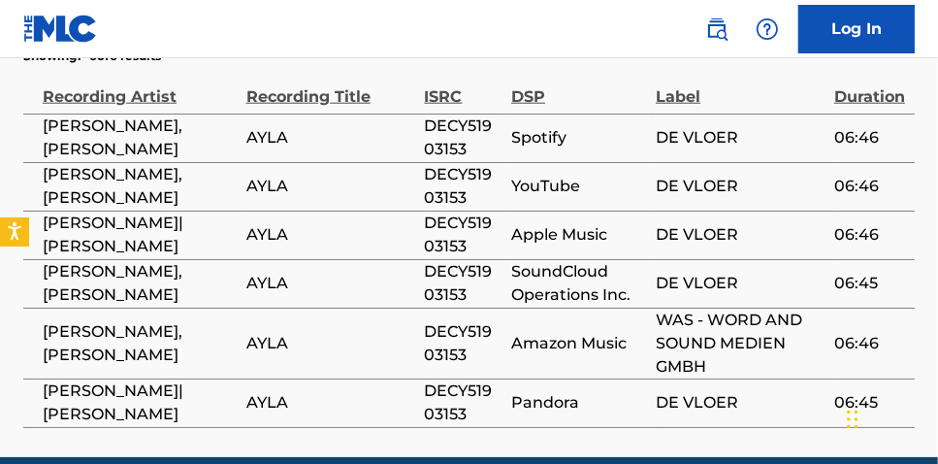
click at [442, 114] on span "DECY51903153" at bounding box center [464, 137] width 78 height 47
copy span "DECY51903153"
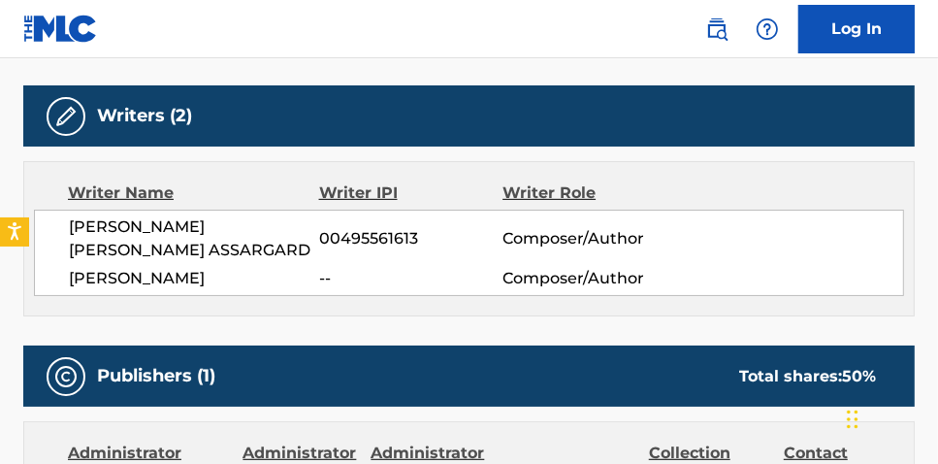
scroll to position [360, 0]
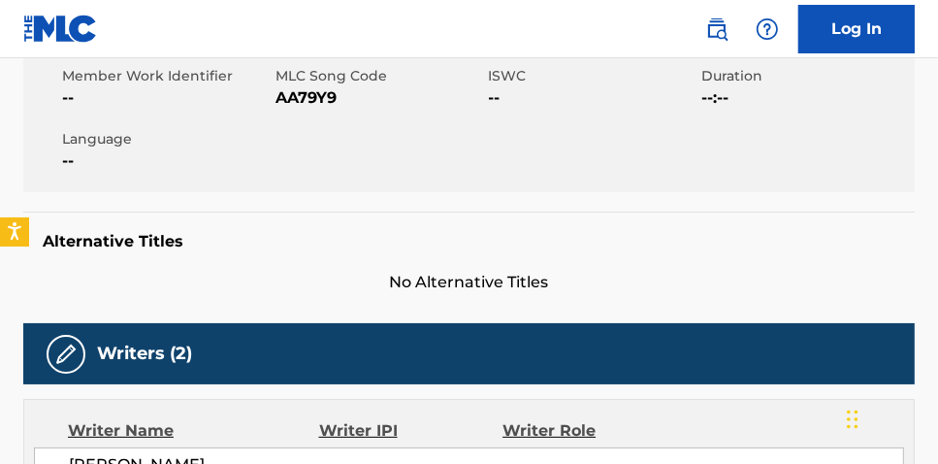
scroll to position [582, 0]
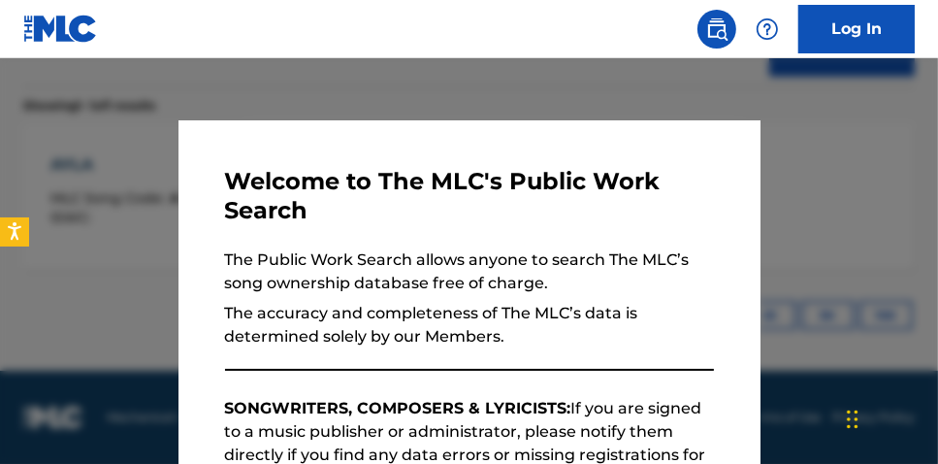
drag, startPoint x: 303, startPoint y: 92, endPoint x: 325, endPoint y: 103, distance: 24.7
click at [306, 92] on div at bounding box center [469, 290] width 938 height 464
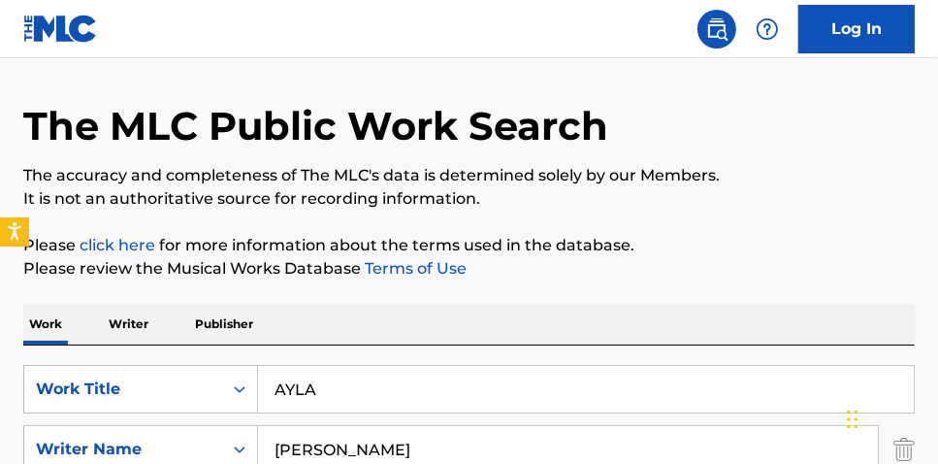
scroll to position [62, 0]
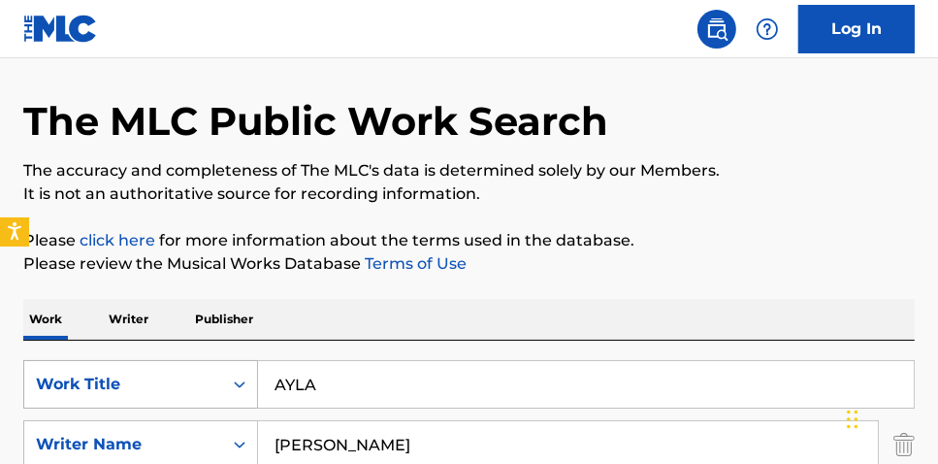
drag, startPoint x: 371, startPoint y: 393, endPoint x: 204, endPoint y: 381, distance: 167.3
click at [182, 377] on div "SearchWithCriteria2aaf989e-80e0-4da7-b164-7d1ccd830f49 Work Title AYLA" at bounding box center [469, 384] width 892 height 49
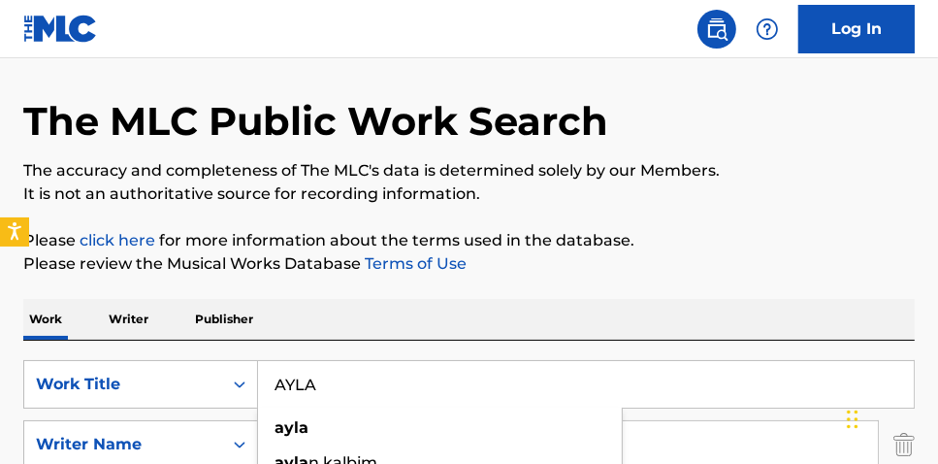
paste input "LIJNBAAN DUBB"
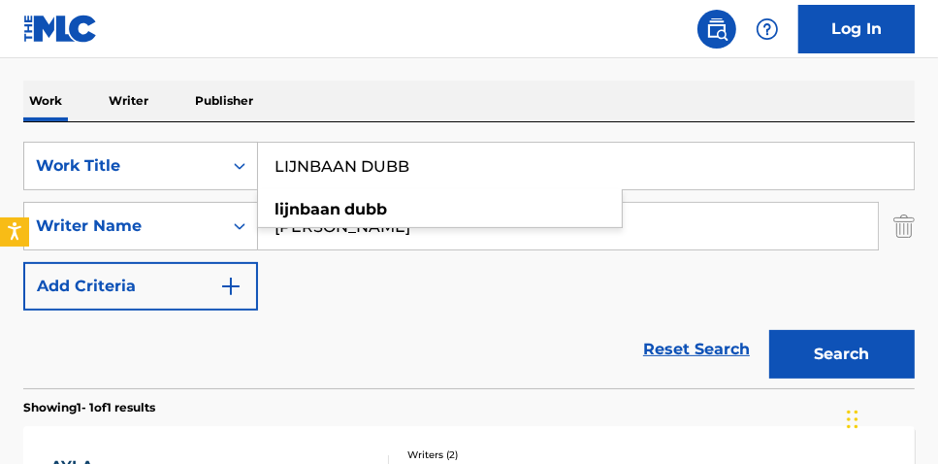
scroll to position [289, 0]
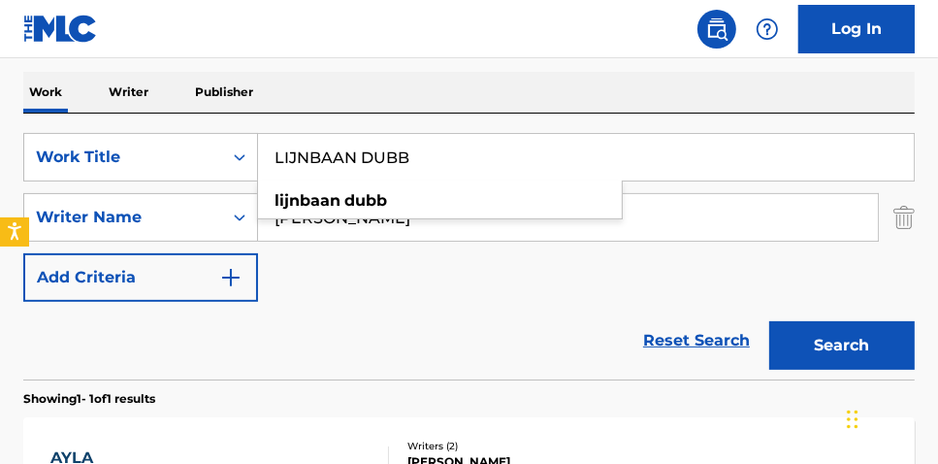
type input "LIJNBAAN DUBB"
click at [838, 313] on div "Search" at bounding box center [837, 341] width 155 height 78
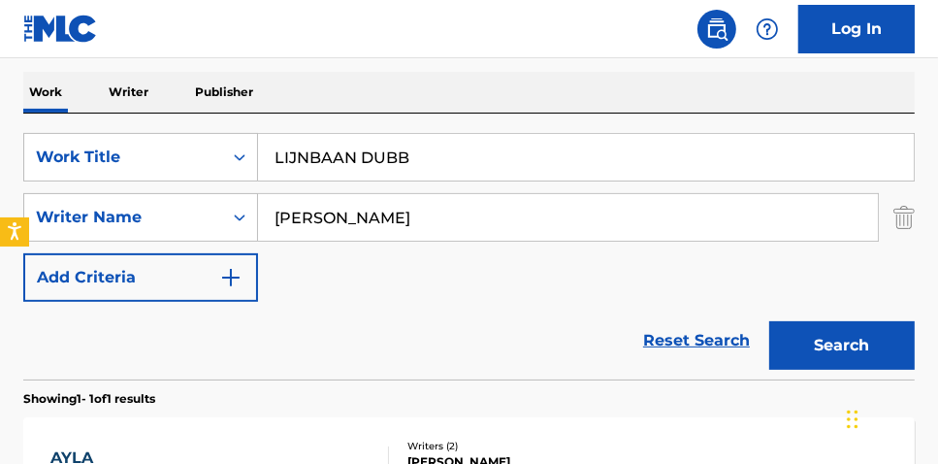
click at [830, 330] on button "Search" at bounding box center [842, 345] width 146 height 49
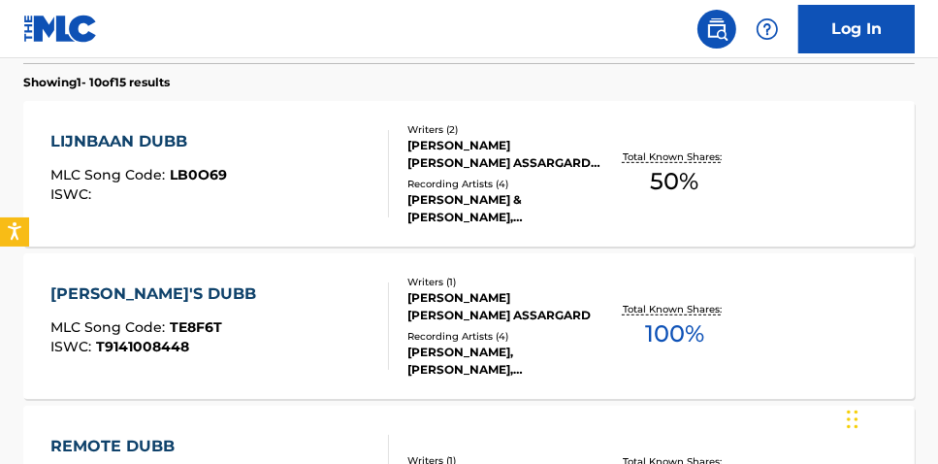
scroll to position [613, 0]
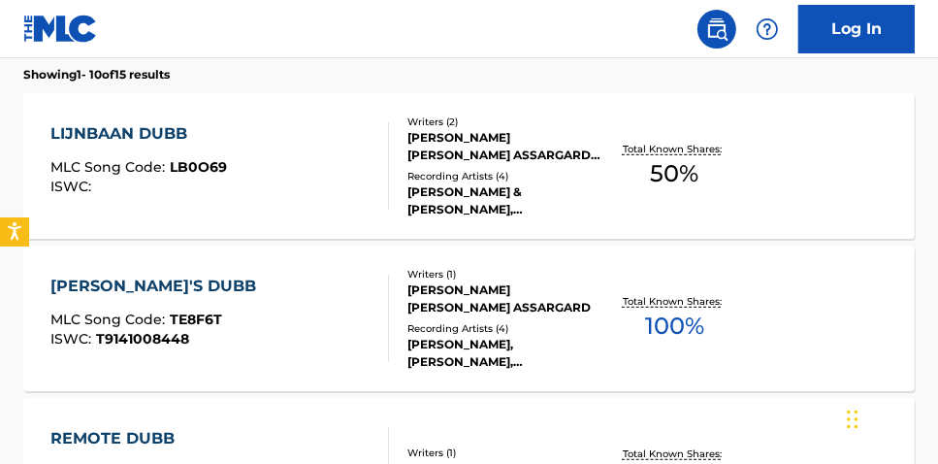
click at [665, 165] on span "50 %" at bounding box center [674, 173] width 49 height 35
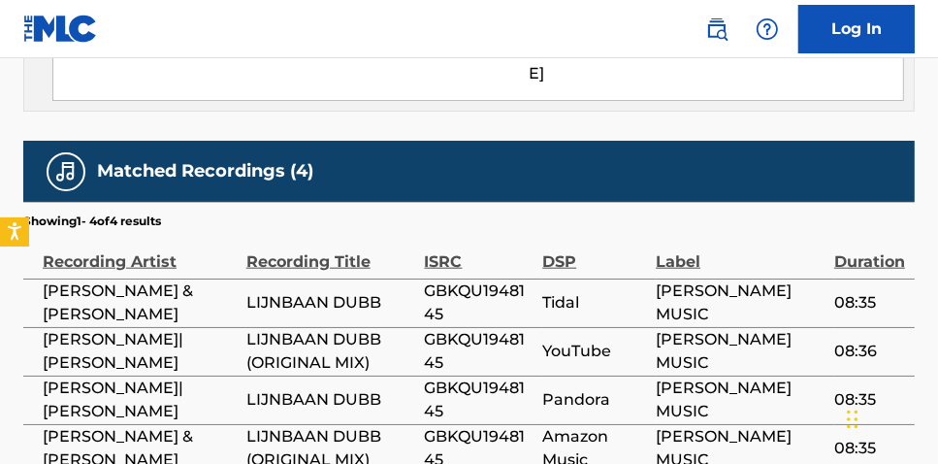
scroll to position [1373, 0]
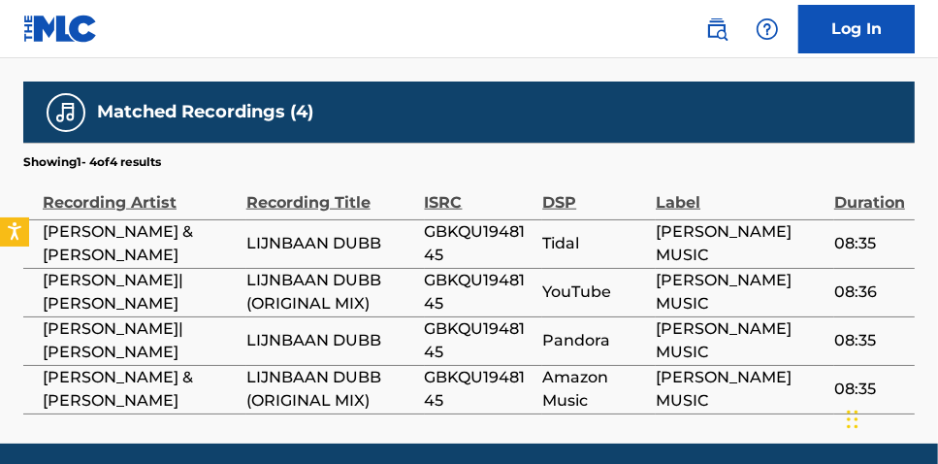
click at [508, 220] on span "GBKQU1948145" at bounding box center [479, 243] width 109 height 47
copy span "GBKQU1948145"
click at [24, 171] on th "Recording Artist" at bounding box center [134, 195] width 223 height 49
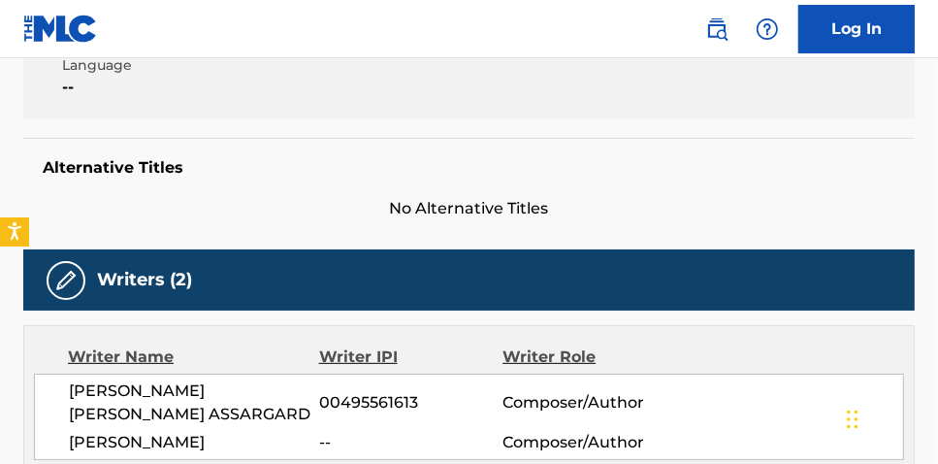
scroll to position [754, 0]
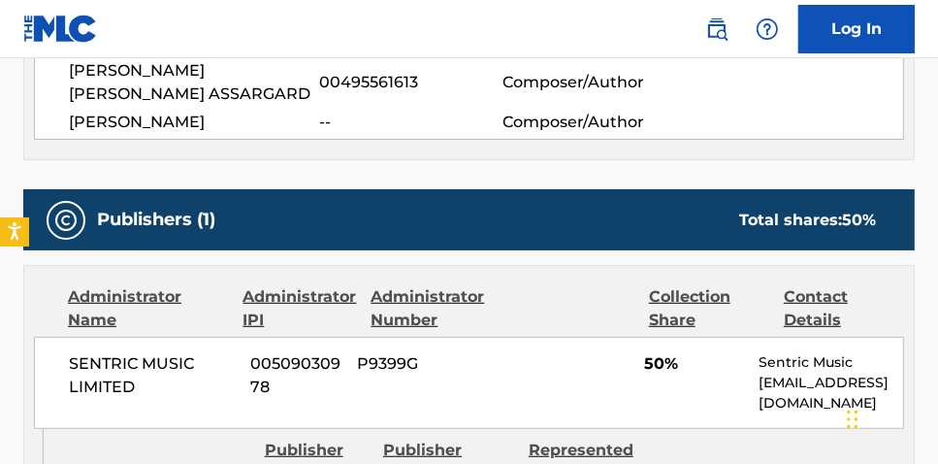
scroll to position [723, 0]
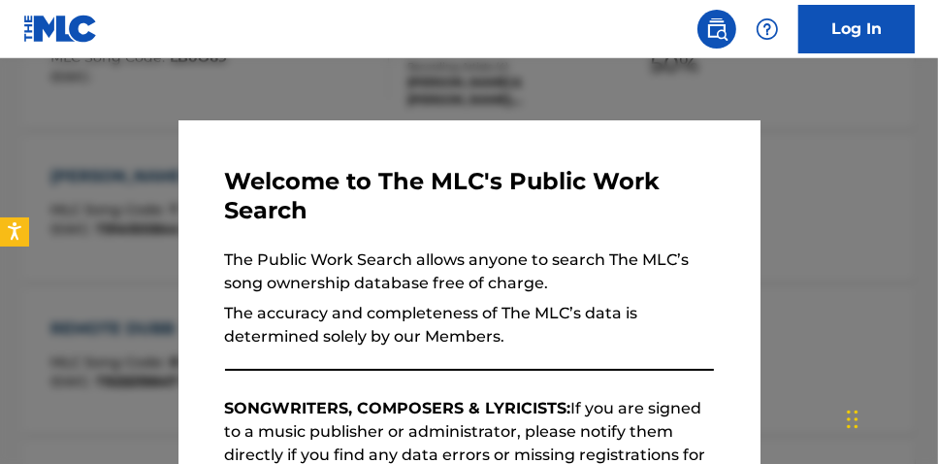
drag, startPoint x: 391, startPoint y: 96, endPoint x: 542, endPoint y: 111, distance: 152.0
click at [393, 92] on div at bounding box center [469, 290] width 938 height 464
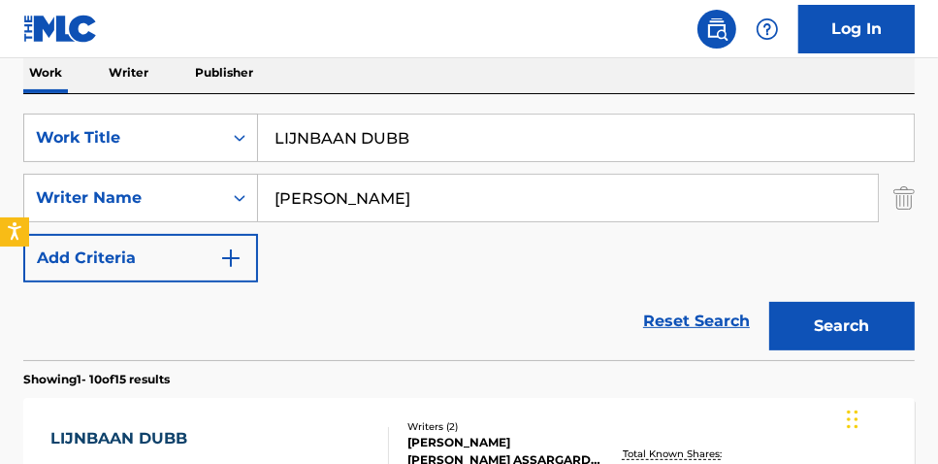
scroll to position [305, 0]
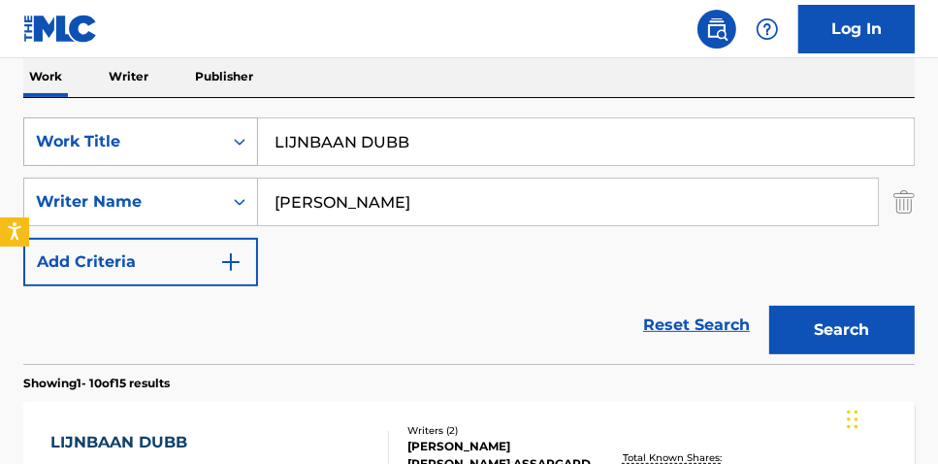
drag, startPoint x: 450, startPoint y: 162, endPoint x: 23, endPoint y: 125, distance: 428.5
click at [163, 125] on div "SearchWithCriteria2aaf989e-80e0-4da7-b164-7d1ccd830f49 Work Title LIJNBAAN DUBB" at bounding box center [469, 141] width 892 height 49
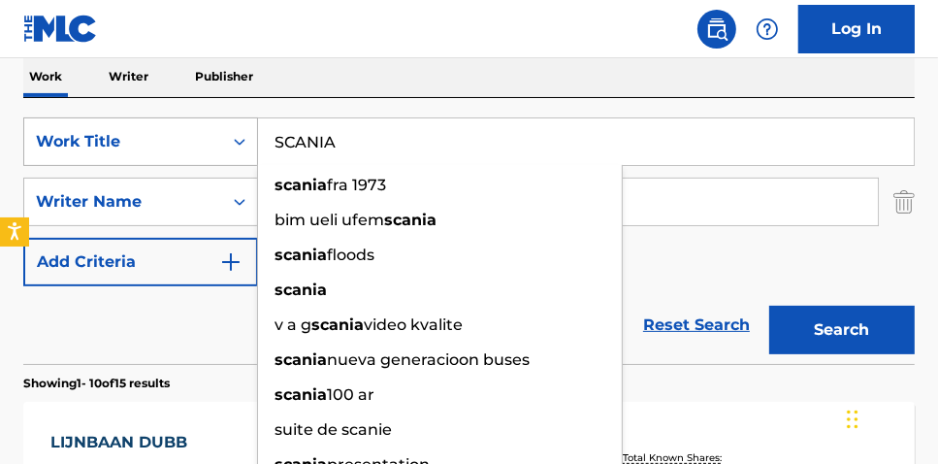
type input "SCANIA"
click at [769, 306] on button "Search" at bounding box center [842, 330] width 146 height 49
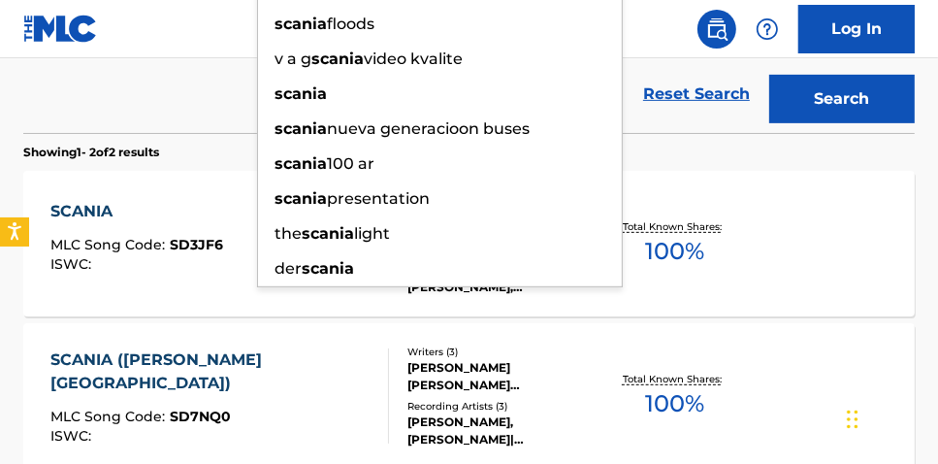
scroll to position [547, 0]
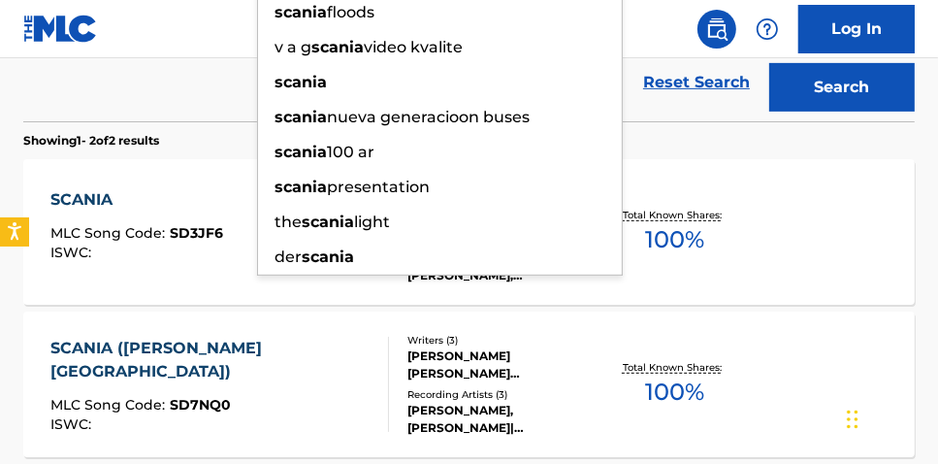
click at [936, 225] on div "The MLC Public Work Search The accuracy and completeness of The MLC's data is d…" at bounding box center [469, 54] width 938 height 989
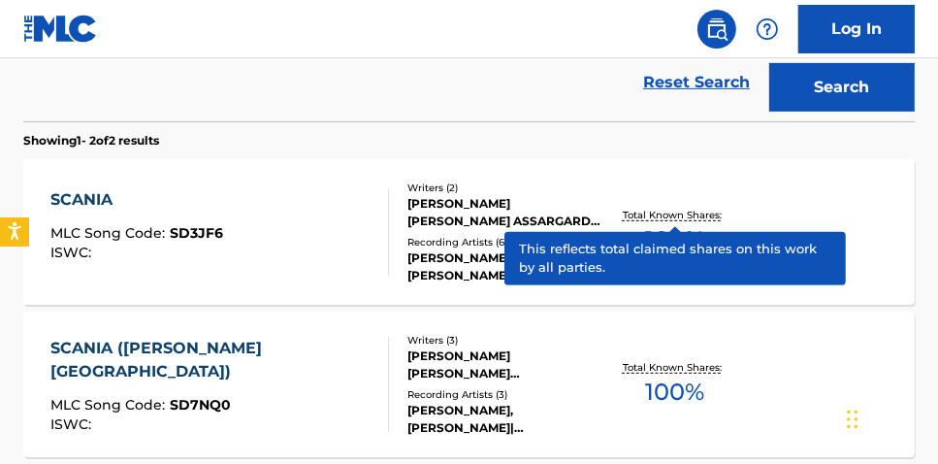
click at [686, 218] on p "Total Known Shares:" at bounding box center [675, 215] width 104 height 15
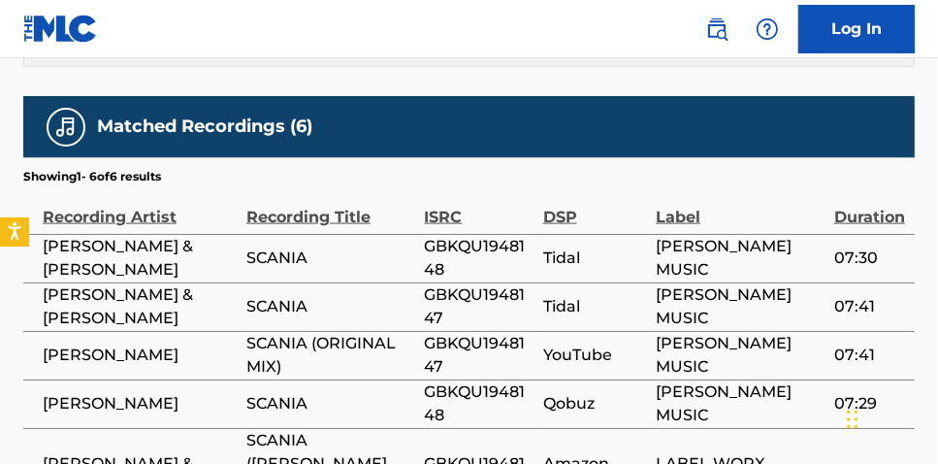
scroll to position [1709, 0]
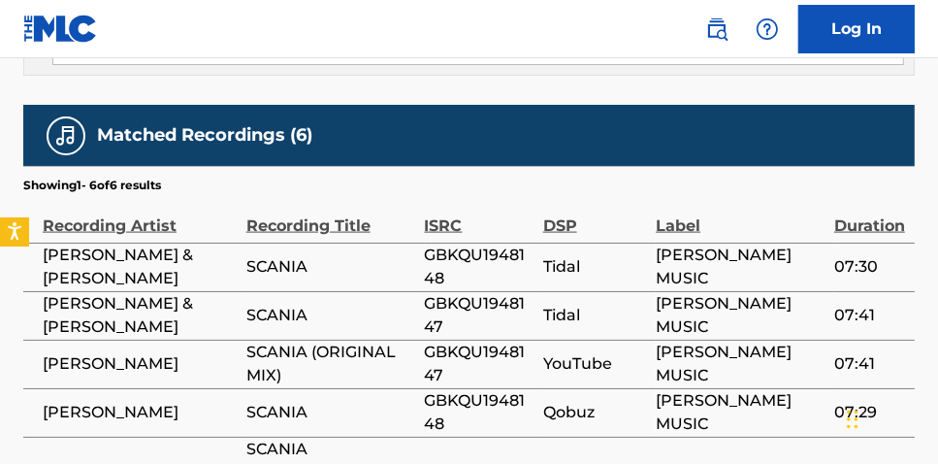
click at [453, 341] on span "GBKQU1948147" at bounding box center [479, 364] width 109 height 47
copy span "GBKQU1948147"
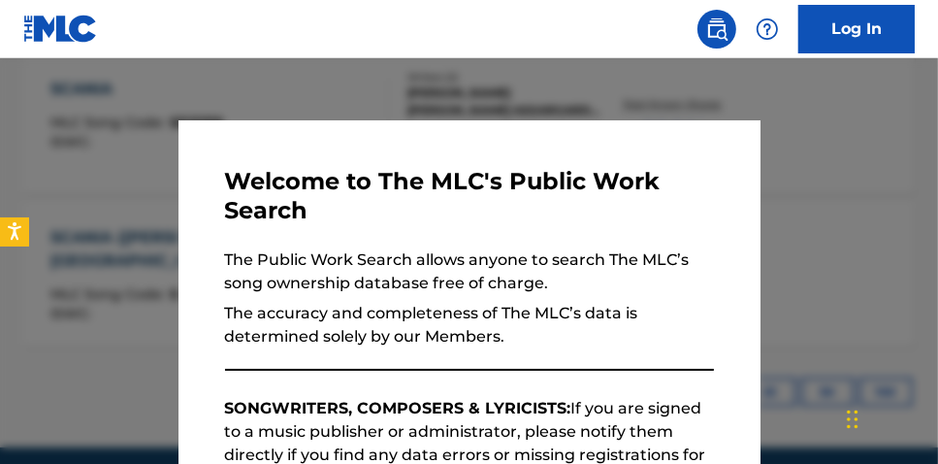
click at [520, 84] on div at bounding box center [469, 290] width 938 height 464
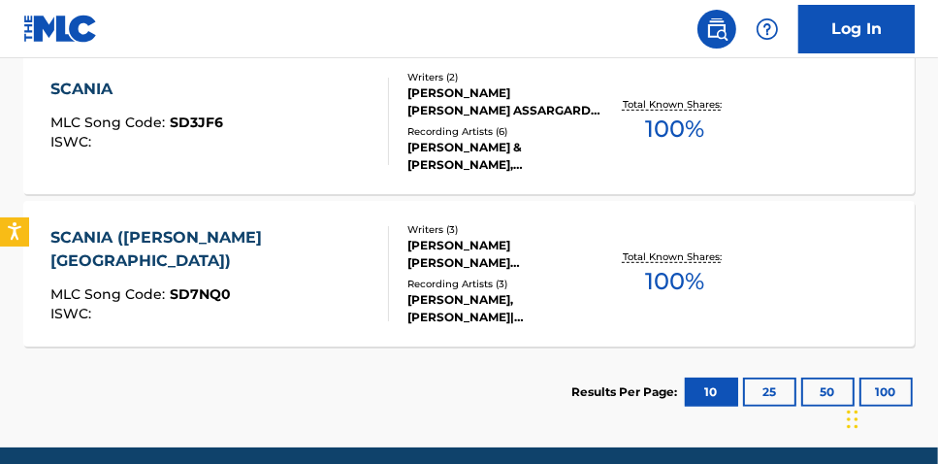
click at [682, 264] on span "100 %" at bounding box center [674, 281] width 59 height 35
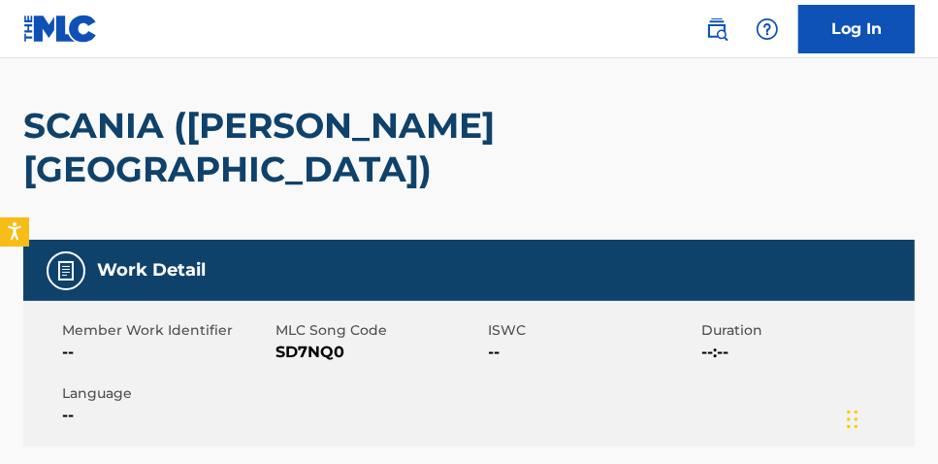
scroll to position [130, 0]
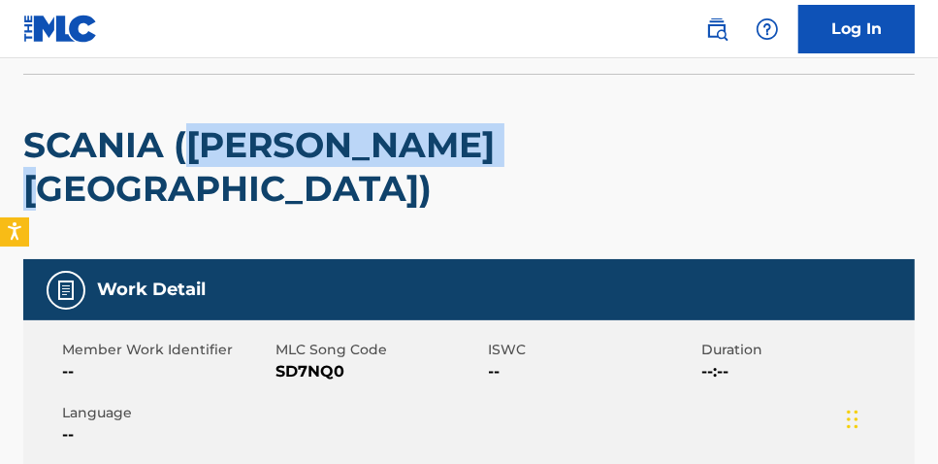
drag, startPoint x: 191, startPoint y: 143, endPoint x: 630, endPoint y: 182, distance: 440.3
click at [633, 168] on div "SCANIA ([PERSON_NAME] [GEOGRAPHIC_DATA])" at bounding box center [469, 166] width 892 height 185
copy h2 "[PERSON_NAME] [GEOGRAPHIC_DATA])"
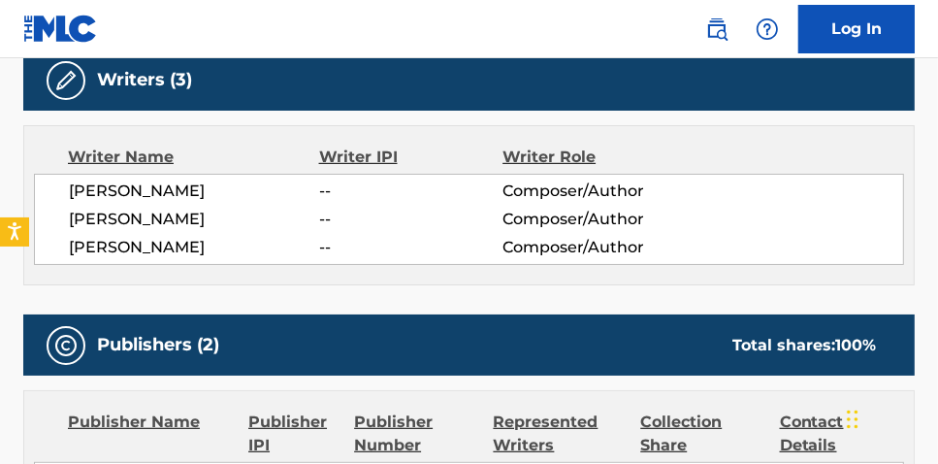
scroll to position [643, 0]
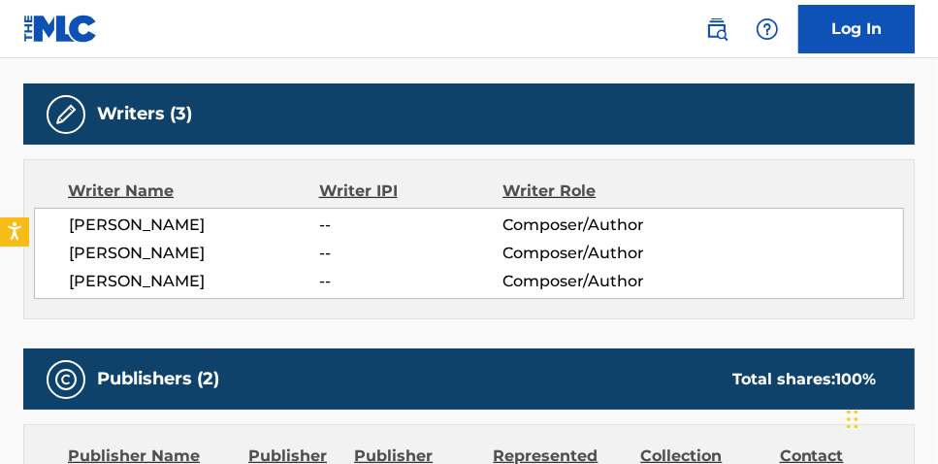
click at [135, 213] on span "[PERSON_NAME]" at bounding box center [194, 224] width 250 height 23
copy div "[PERSON_NAME]"
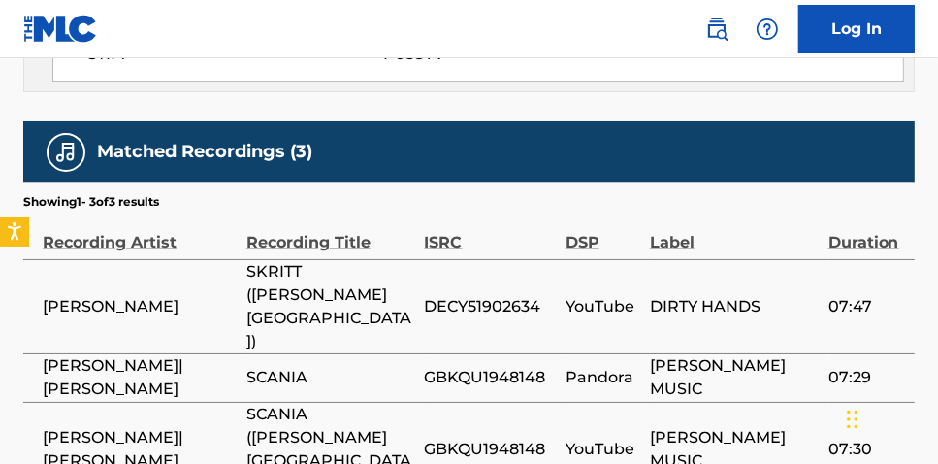
scroll to position [1504, 0]
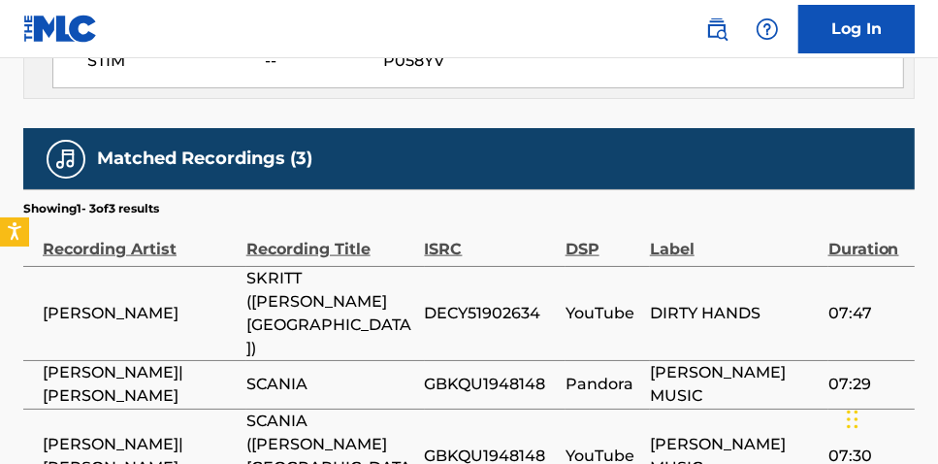
click at [513, 444] on span "GBKQU1948148" at bounding box center [490, 455] width 131 height 23
click at [514, 444] on span "GBKQU1948148" at bounding box center [490, 455] width 131 height 23
drag, startPoint x: 514, startPoint y: 337, endPoint x: 491, endPoint y: 343, distance: 24.3
click at [491, 444] on span "GBKQU1948148" at bounding box center [490, 455] width 131 height 23
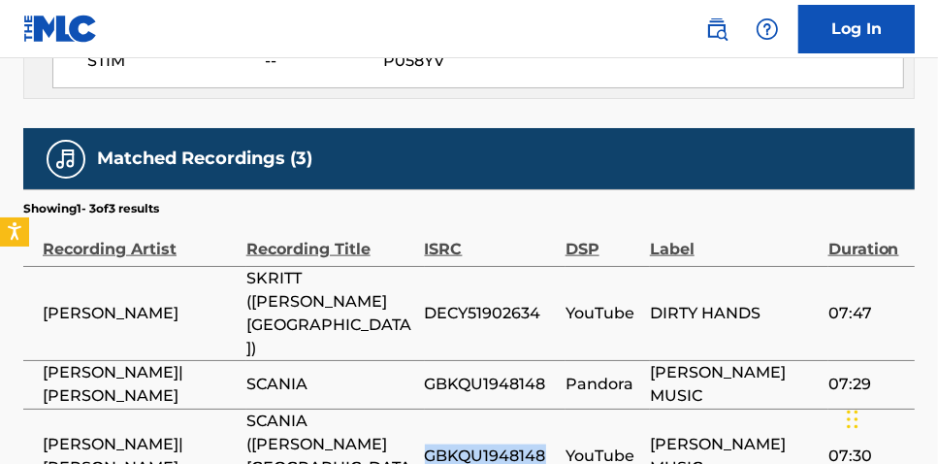
copy span "GBKQU1948148"
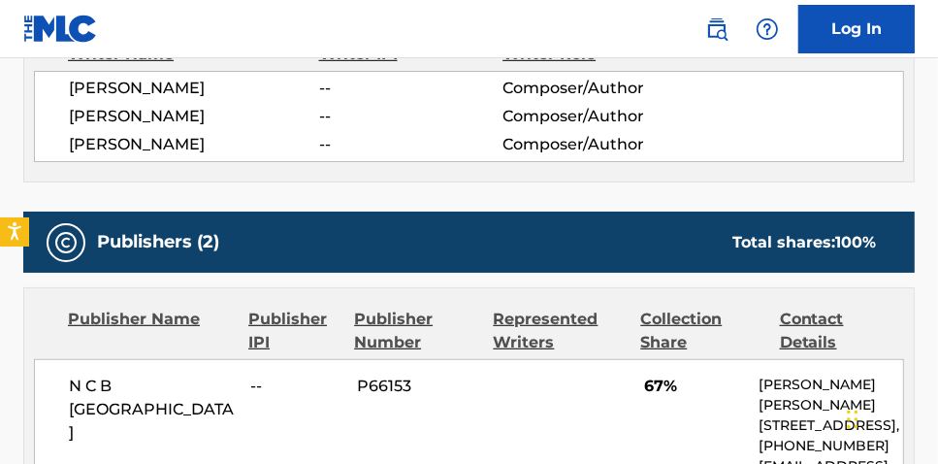
scroll to position [760, 0]
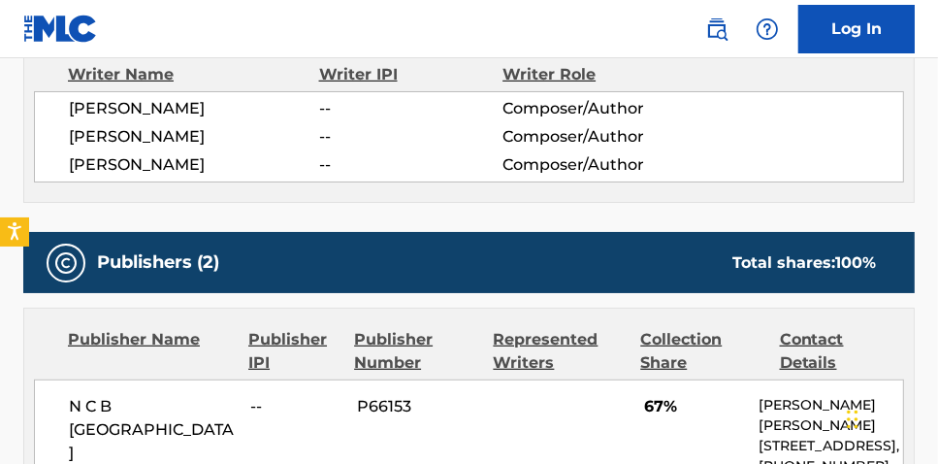
click at [176, 395] on span "N C B [GEOGRAPHIC_DATA]" at bounding box center [152, 430] width 167 height 70
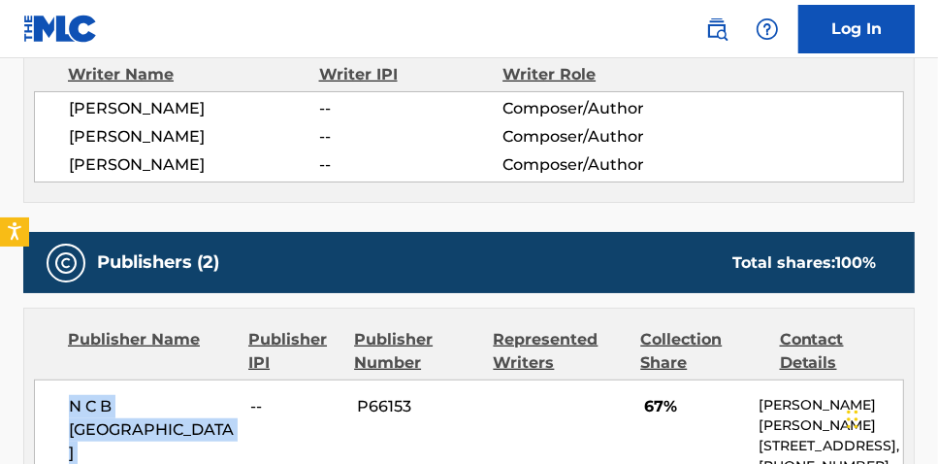
click at [176, 395] on span "N C B [GEOGRAPHIC_DATA]" at bounding box center [152, 430] width 167 height 70
copy div "N C B [GEOGRAPHIC_DATA]"
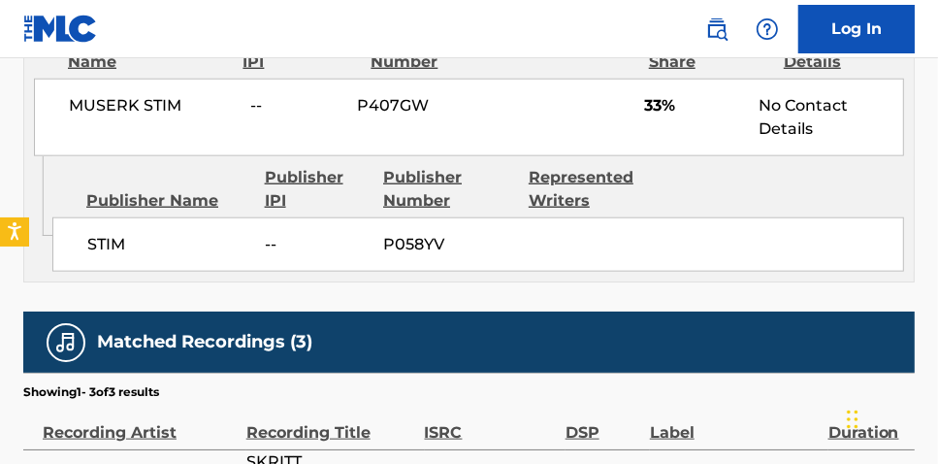
scroll to position [1297, 0]
